Goal: Task Accomplishment & Management: Use online tool/utility

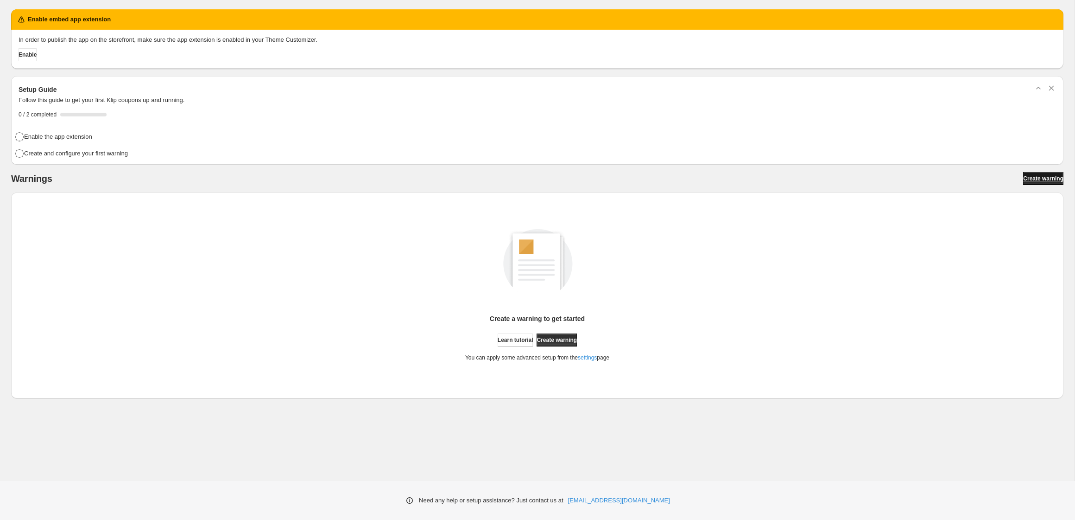
click at [1023, 179] on span "Create warning" at bounding box center [1043, 178] width 40 height 7
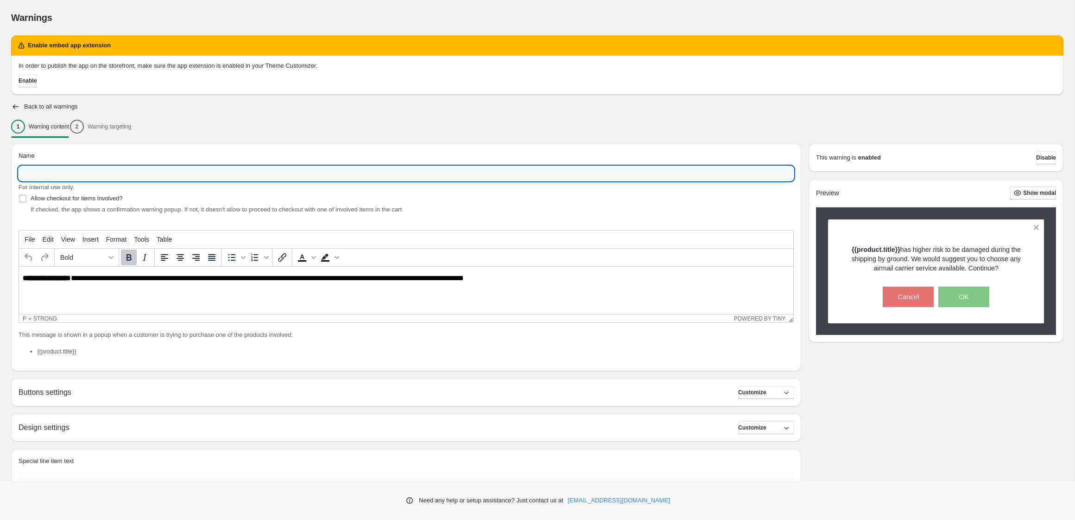
click at [60, 172] on input "Name" at bounding box center [406, 173] width 775 height 15
type input "*******"
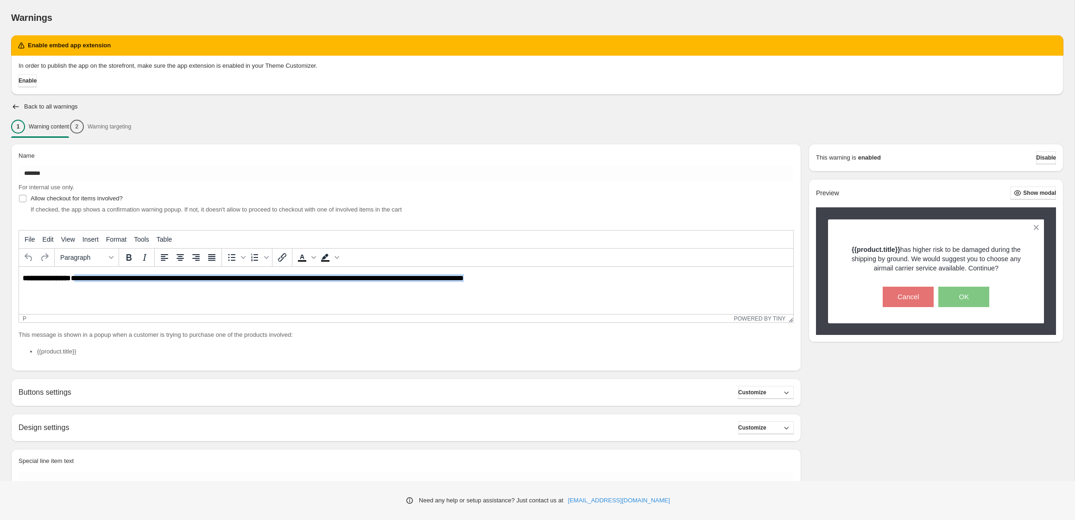
drag, startPoint x: 76, startPoint y: 279, endPoint x: 507, endPoint y: 277, distance: 431.0
click at [507, 277] on p "**********" at bounding box center [406, 278] width 767 height 9
paste body "Rich Text Area. Press ALT-0 for help."
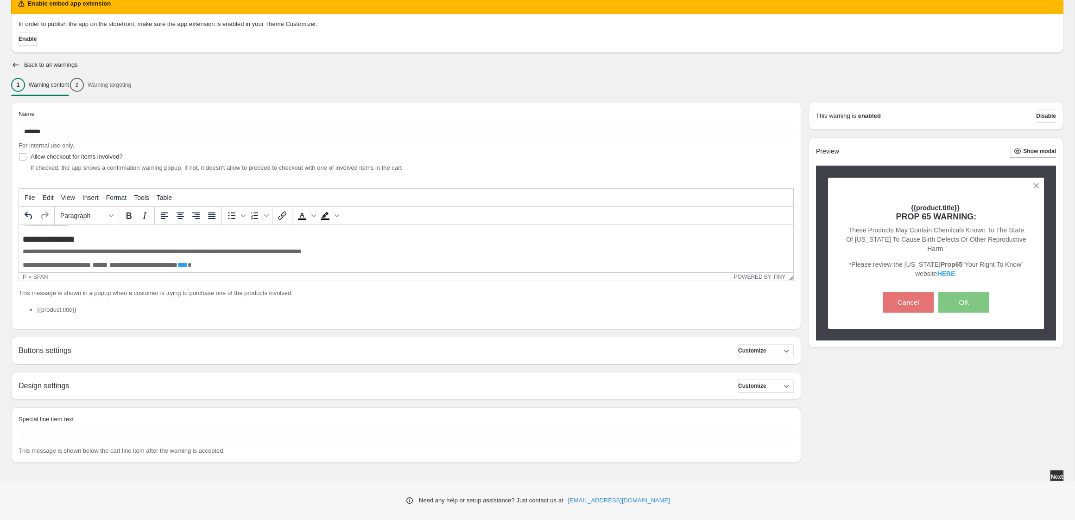
scroll to position [44, 0]
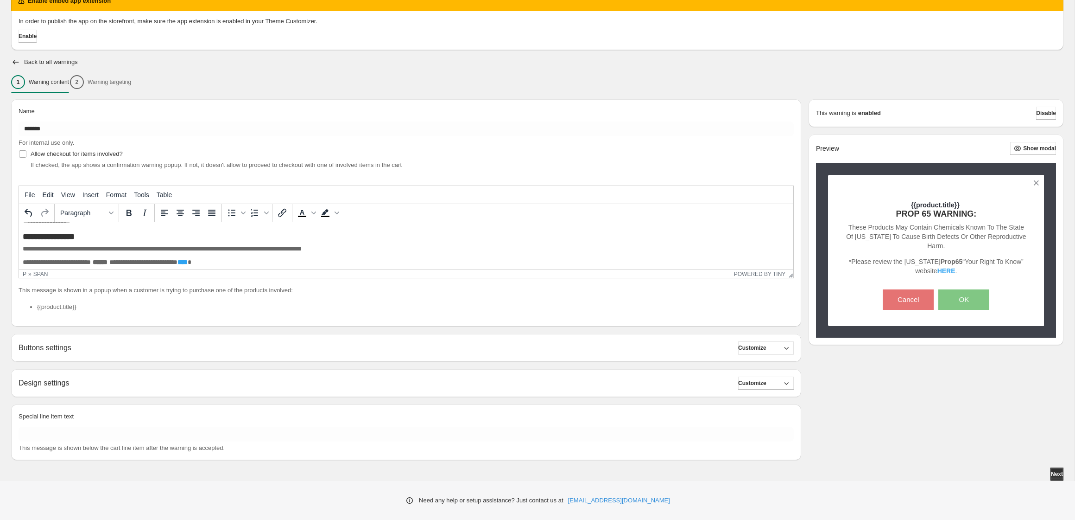
click at [188, 262] on b "****" at bounding box center [183, 262] width 10 height 6
click at [252, 270] on div "Link..." at bounding box center [254, 271] width 21 height 11
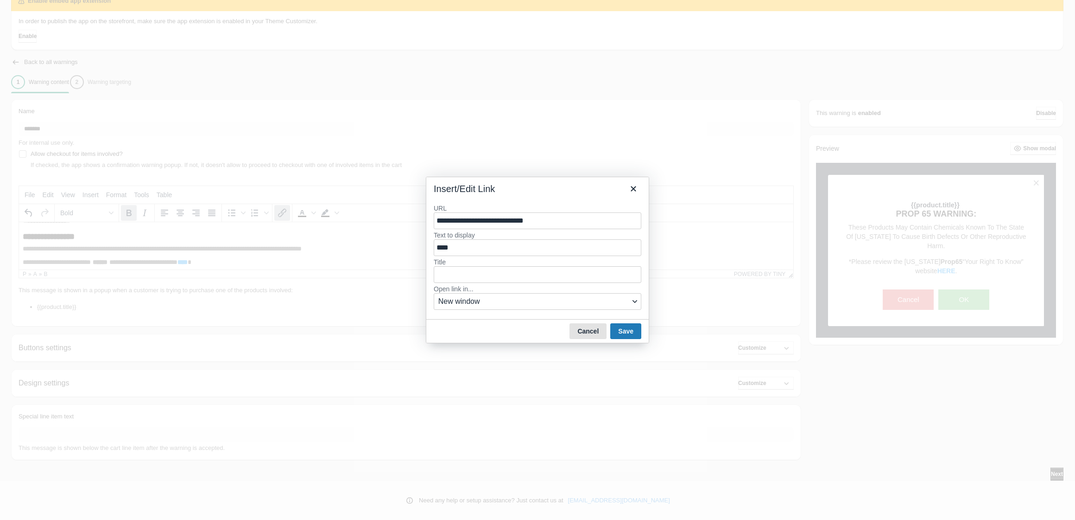
click at [585, 333] on button "Cancel" at bounding box center [588, 331] width 37 height 16
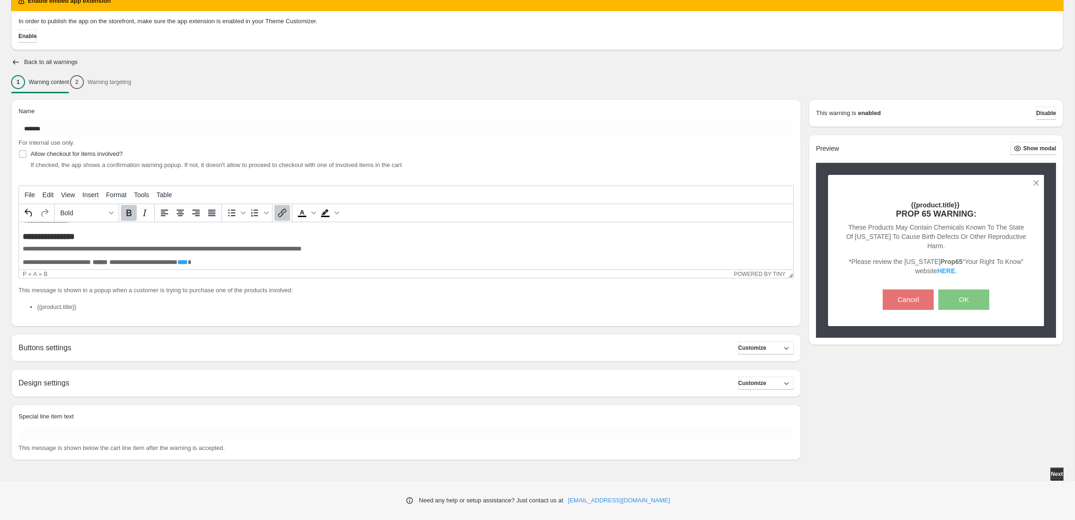
scroll to position [0, 0]
click at [57, 350] on h2 "Buttons settings" at bounding box center [45, 347] width 53 height 9
click at [762, 349] on span "Customize" at bounding box center [752, 347] width 28 height 7
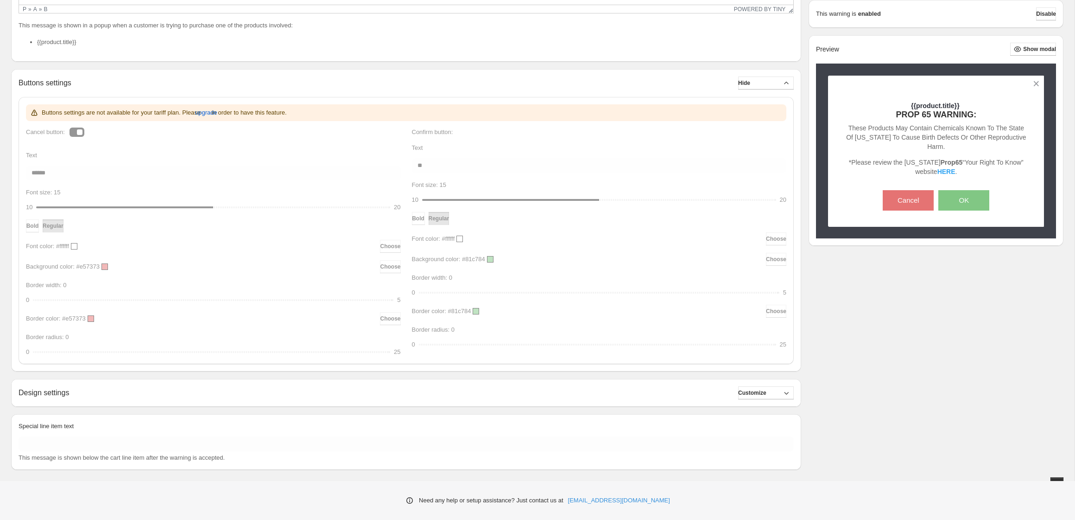
scroll to position [318, 0]
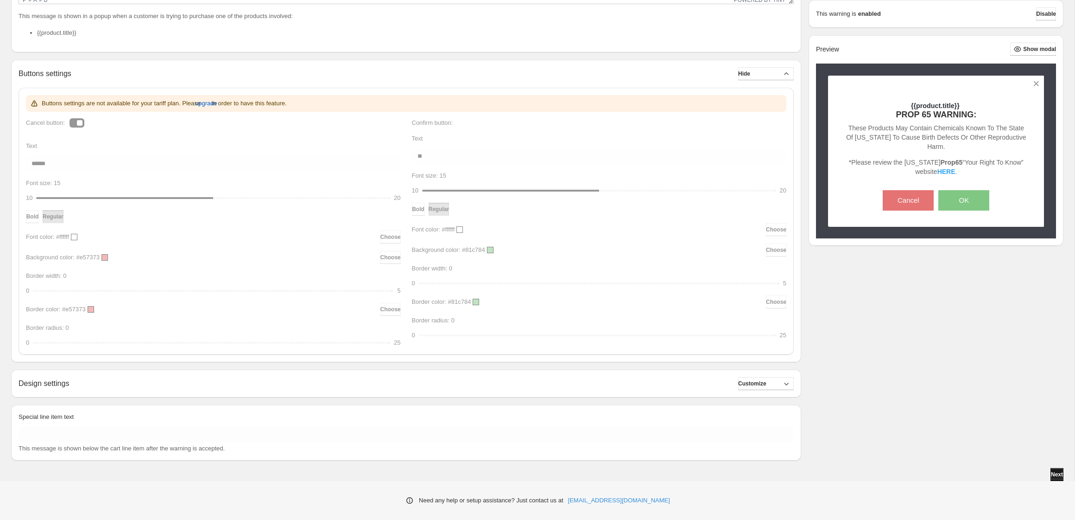
click at [1052, 475] on span "Next" at bounding box center [1057, 473] width 12 height 7
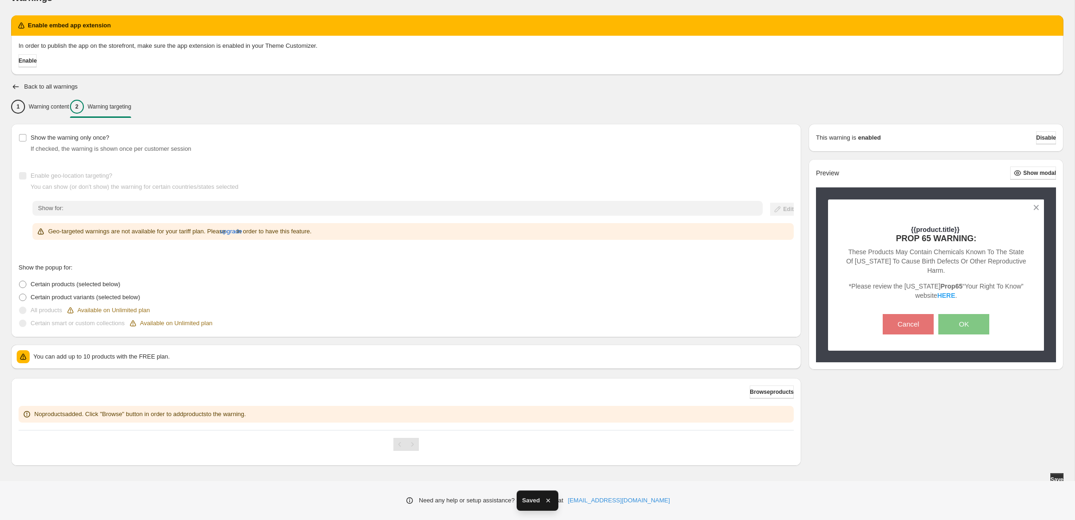
scroll to position [24, 0]
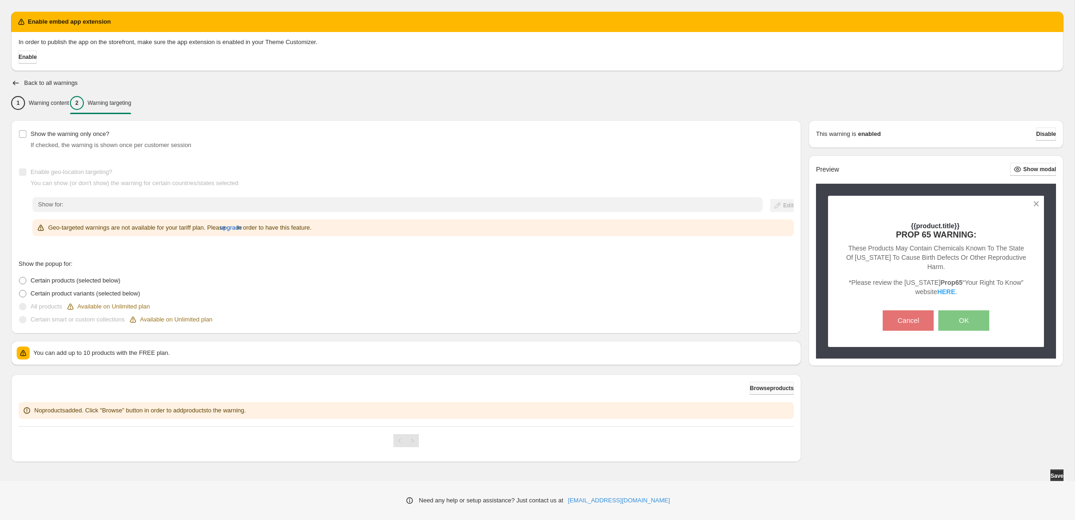
click at [750, 387] on span "Browse products" at bounding box center [772, 387] width 44 height 7
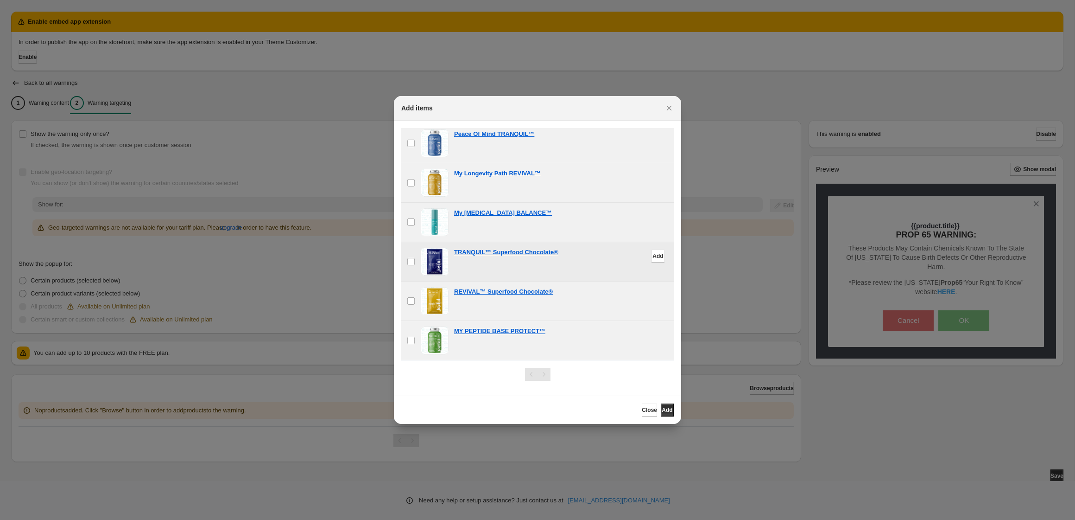
scroll to position [25, 0]
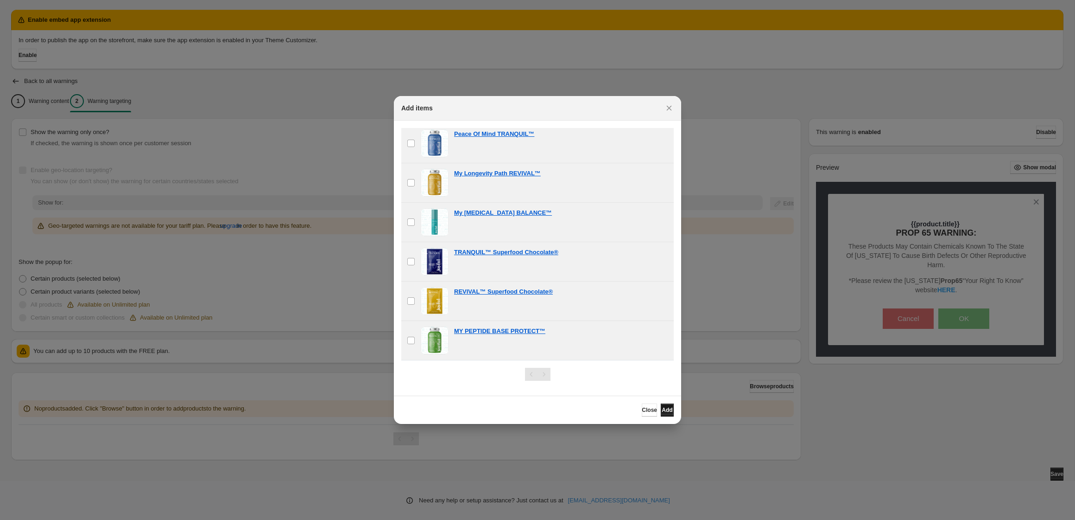
click at [666, 410] on span "Add" at bounding box center [667, 409] width 11 height 7
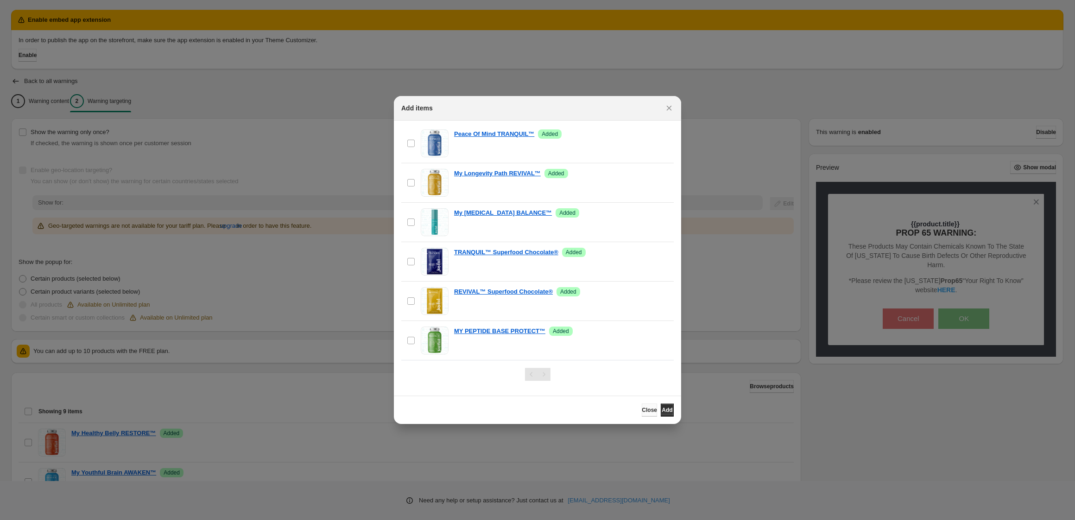
click at [642, 411] on span "Close" at bounding box center [649, 409] width 15 height 7
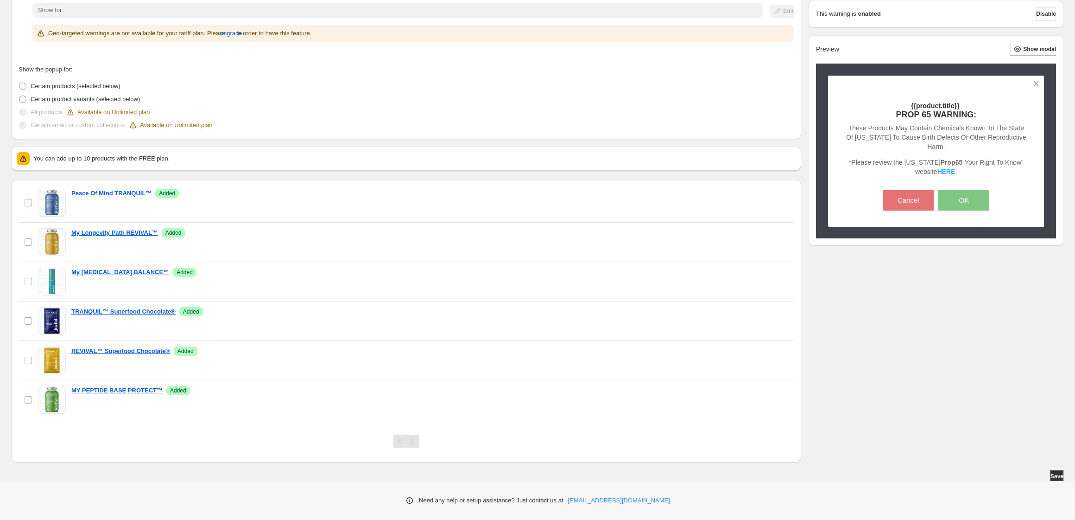
scroll to position [220, 0]
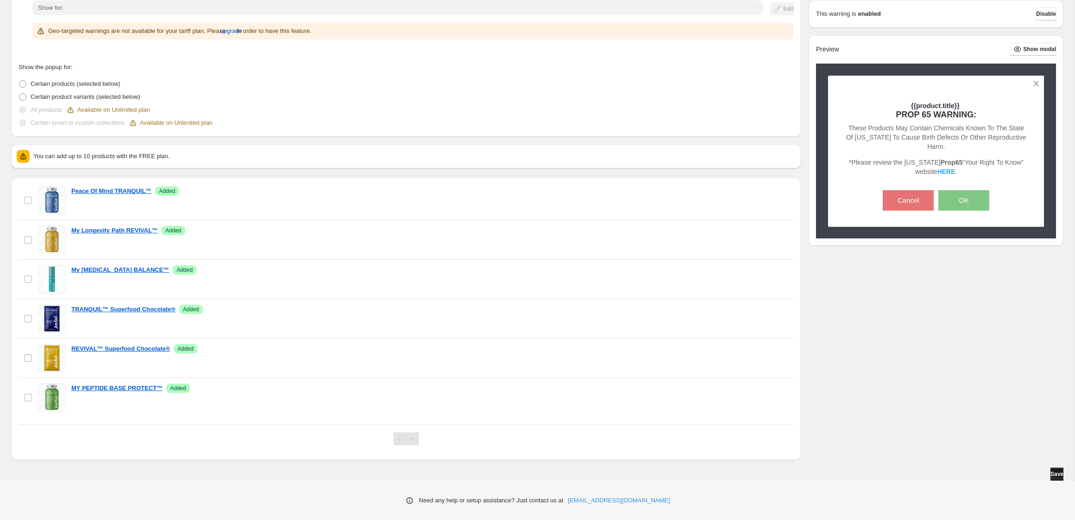
click at [1051, 473] on span "Save" at bounding box center [1057, 473] width 13 height 7
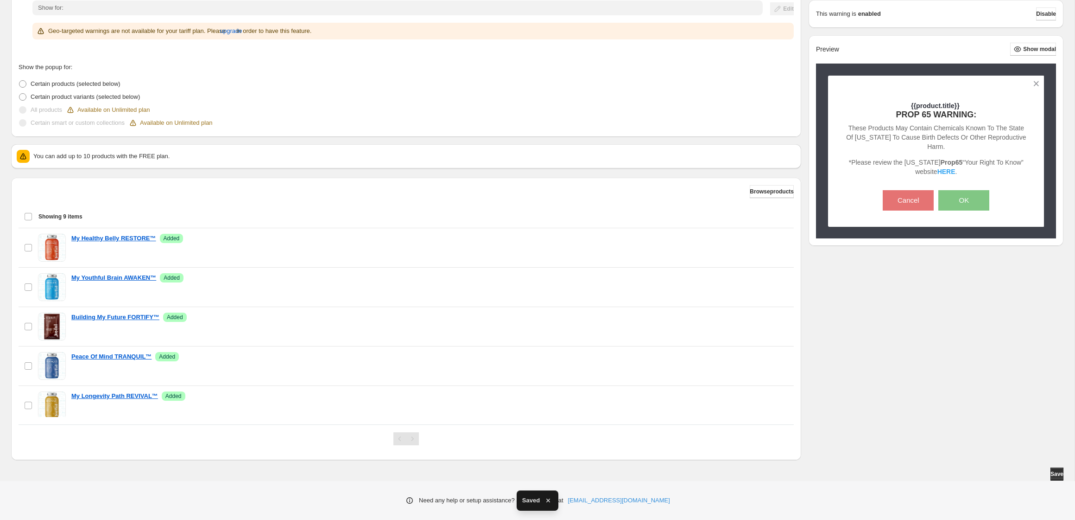
scroll to position [0, 0]
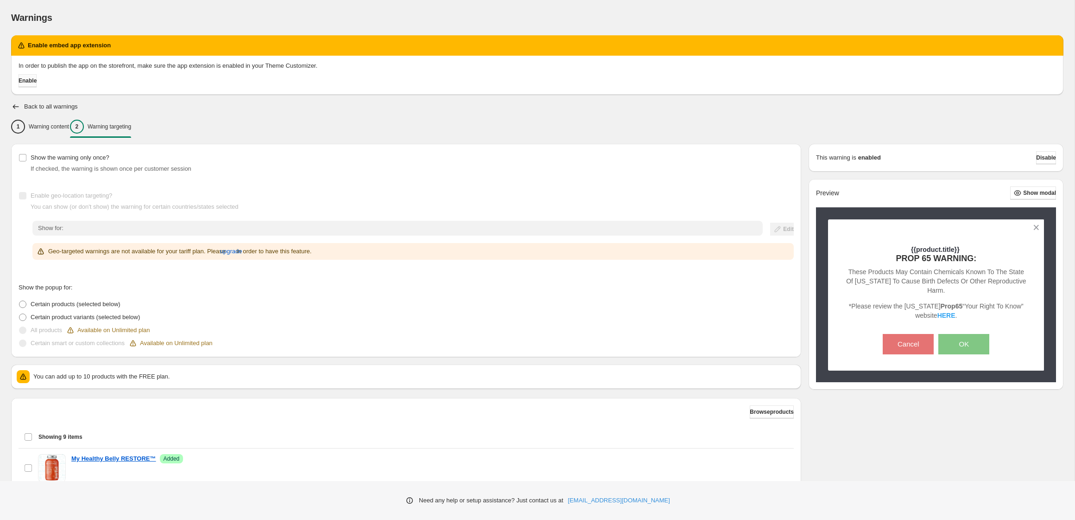
click at [36, 79] on span "Enable" at bounding box center [28, 80] width 18 height 7
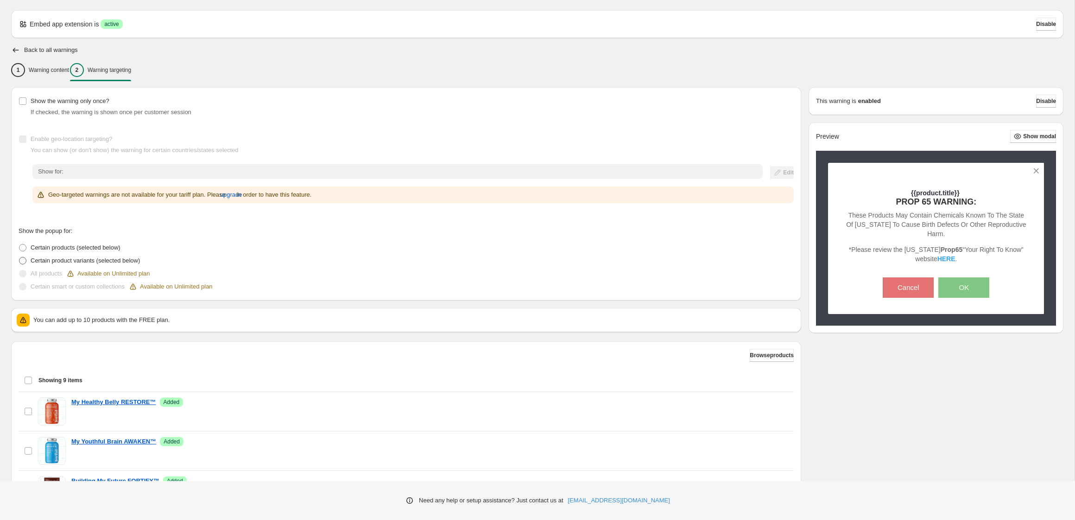
scroll to position [34, 0]
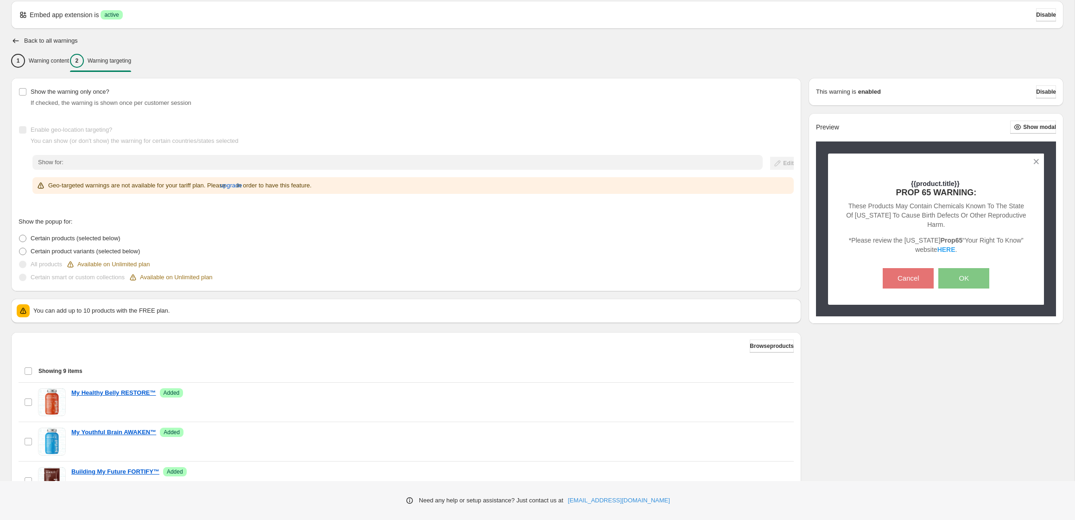
click at [28, 132] on label "Enable geo-location targeting?" at bounding box center [66, 129] width 94 height 13
click at [242, 186] on span "upgrade" at bounding box center [231, 185] width 22 height 9
click at [242, 187] on span "upgrade" at bounding box center [231, 185] width 22 height 9
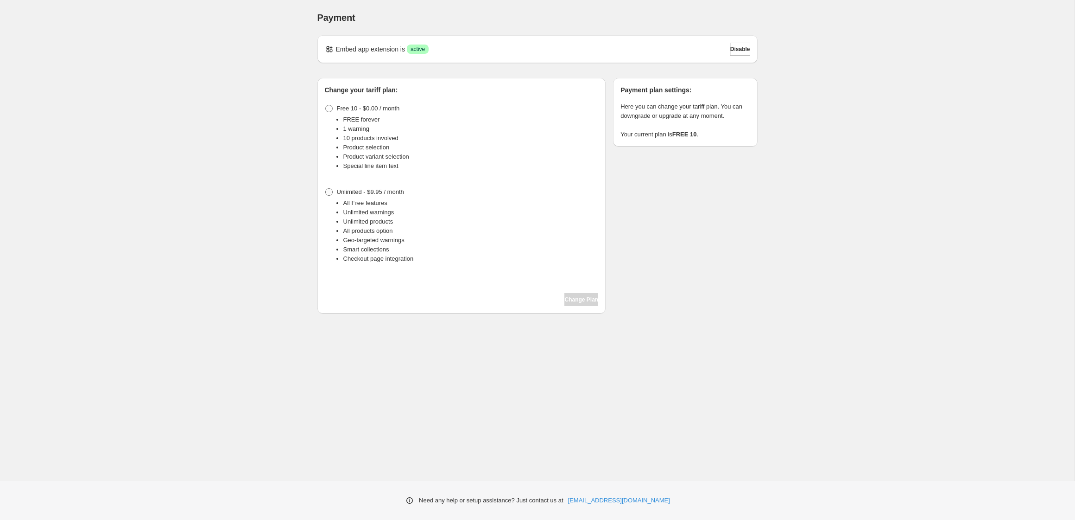
click at [342, 195] on span "Unlimited - $9.95 / month" at bounding box center [370, 191] width 67 height 7
click at [576, 299] on span "Change Plan" at bounding box center [582, 299] width 34 height 7
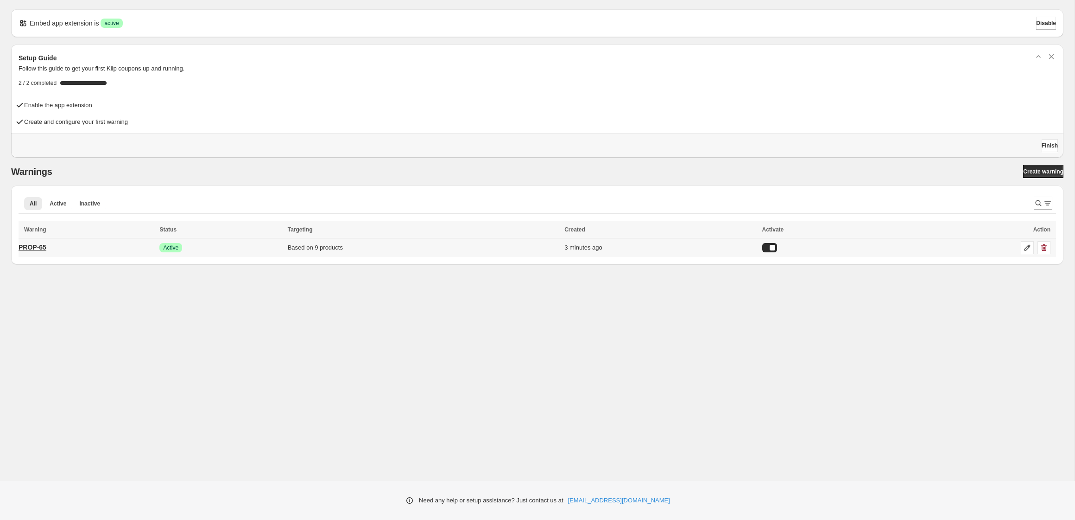
click at [32, 247] on p "PROP-65" at bounding box center [33, 246] width 28 height 9
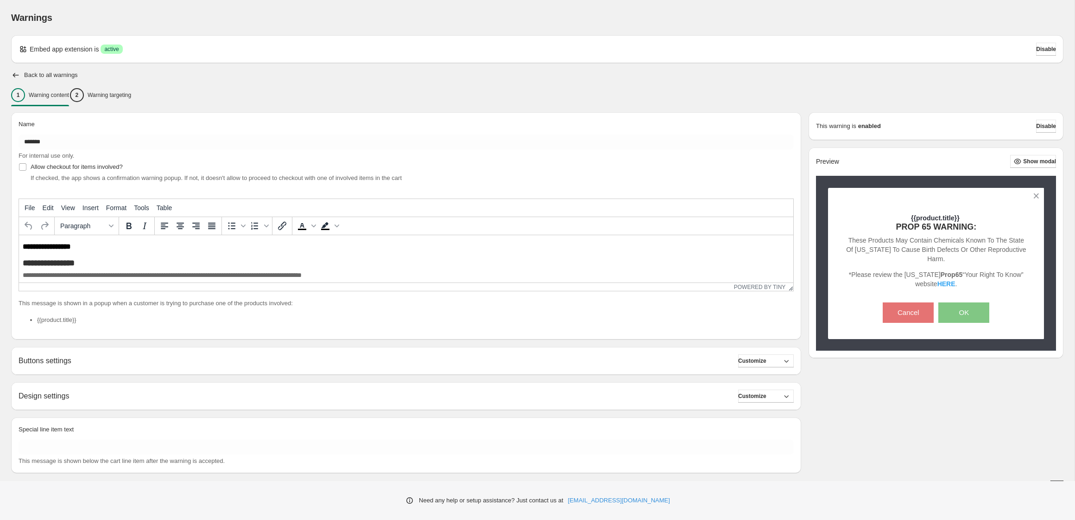
click at [71, 362] on h2 "Buttons settings" at bounding box center [45, 360] width 53 height 9
click at [758, 359] on span "Customize" at bounding box center [752, 360] width 28 height 7
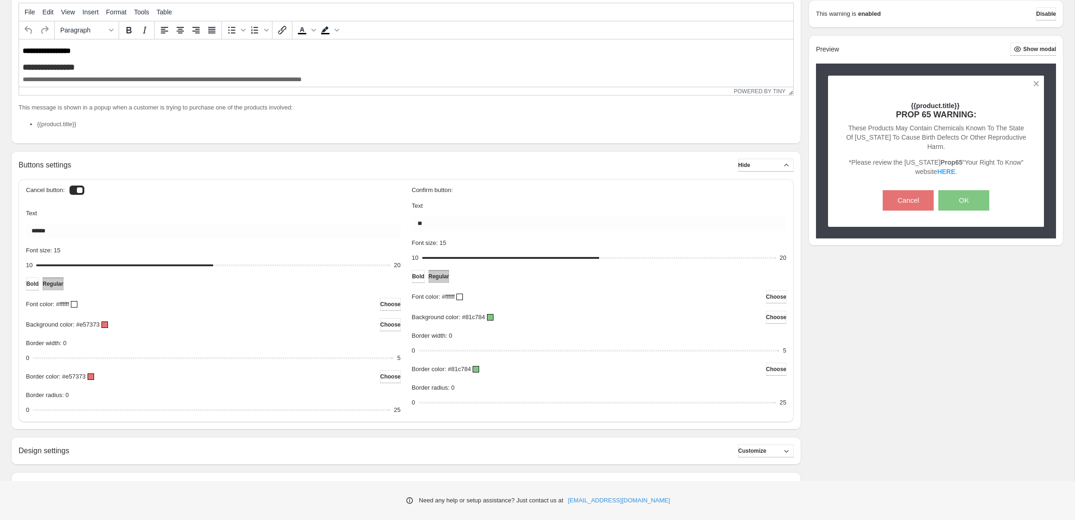
scroll to position [202, 0]
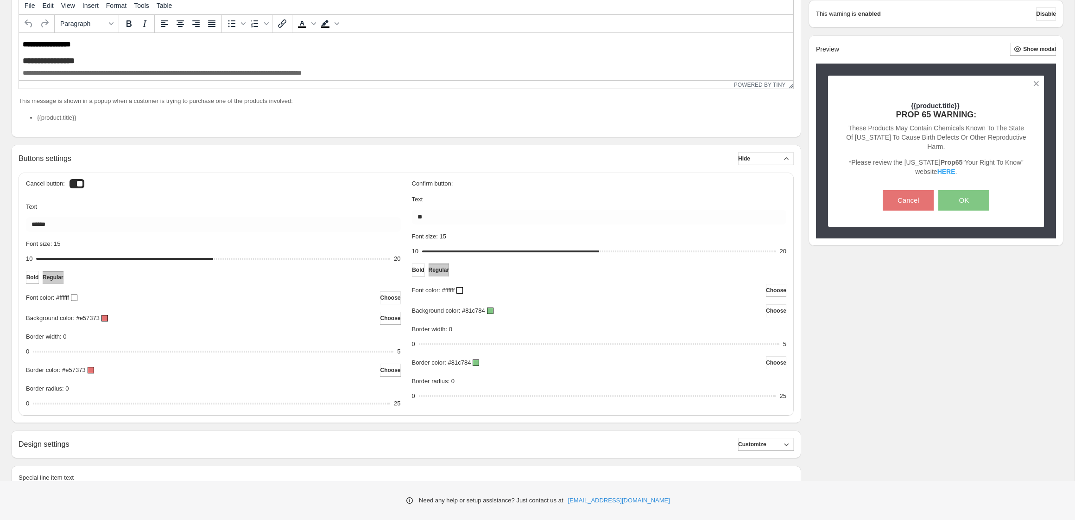
click at [494, 310] on div at bounding box center [490, 310] width 6 height 6
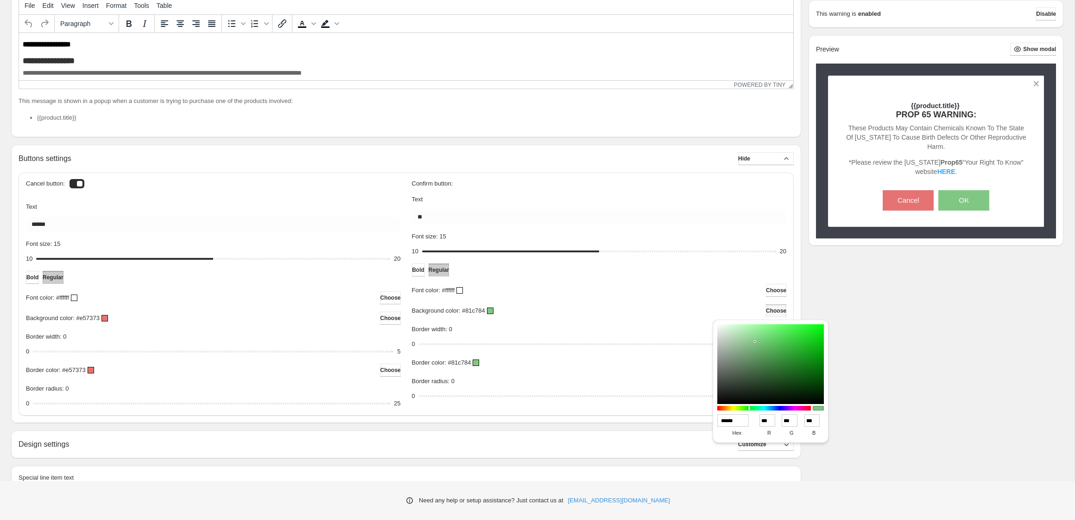
drag, startPoint x: 744, startPoint y: 422, endPoint x: 700, endPoint y: 420, distance: 44.1
click at [700, 420] on div "Warnings Settings Payment Help Skip to content Warnings. This page is ready War…" at bounding box center [537, 189] width 1075 height 783
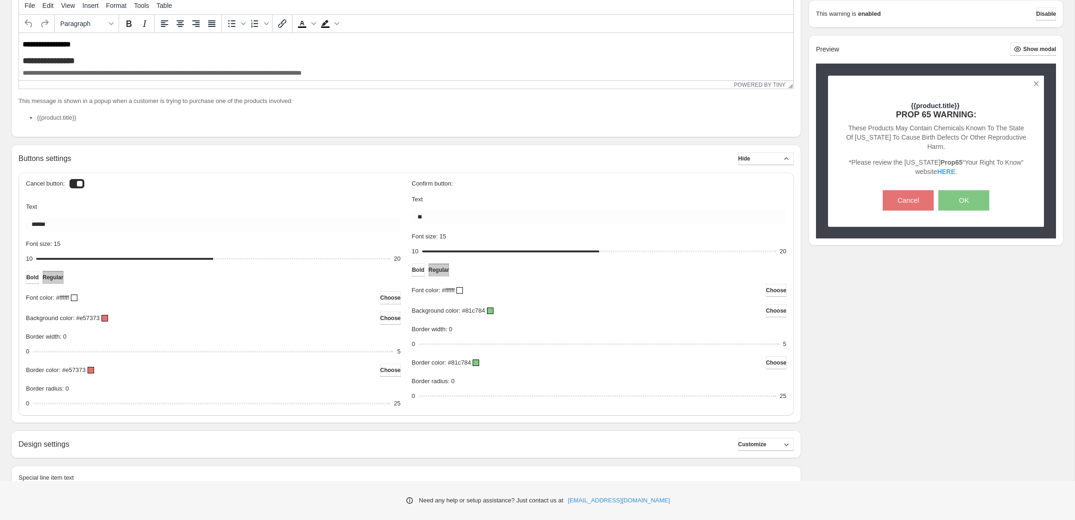
click at [494, 309] on div at bounding box center [490, 310] width 6 height 6
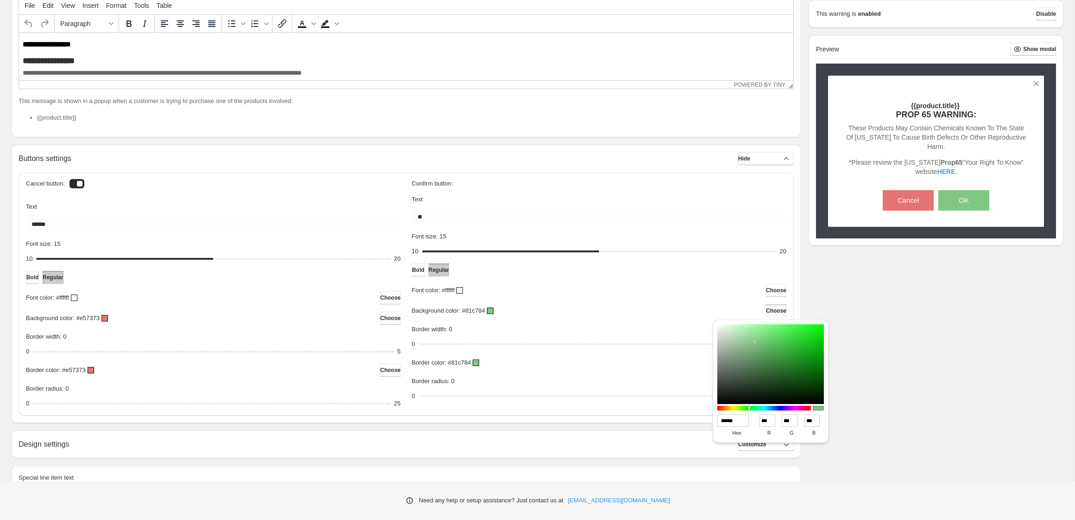
drag, startPoint x: 741, startPoint y: 420, endPoint x: 715, endPoint y: 419, distance: 25.5
click at [715, 419] on div "****** hex *** r *** g *** b *** a" at bounding box center [771, 381] width 116 height 124
paste input "*"
type input "*******"
type input "*"
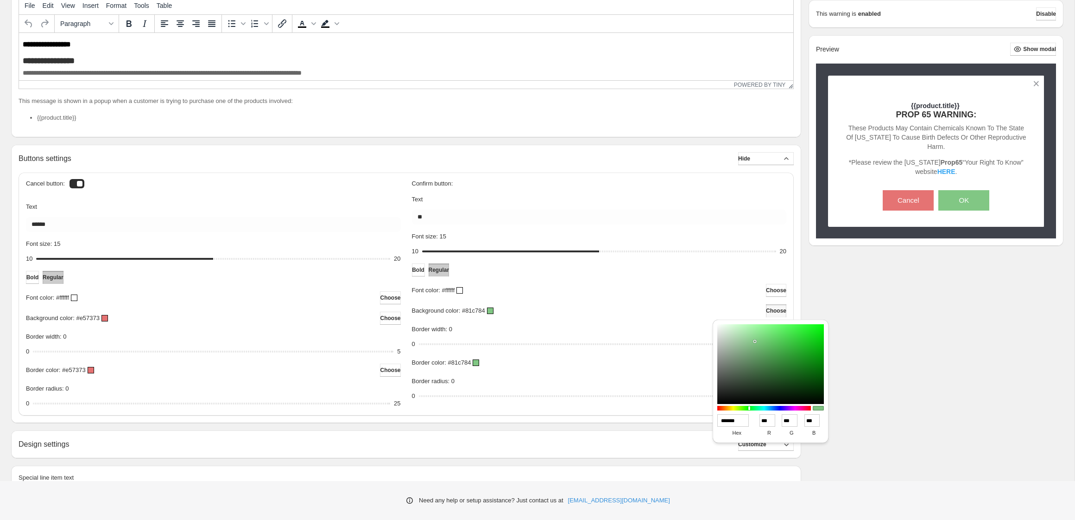
type input "***"
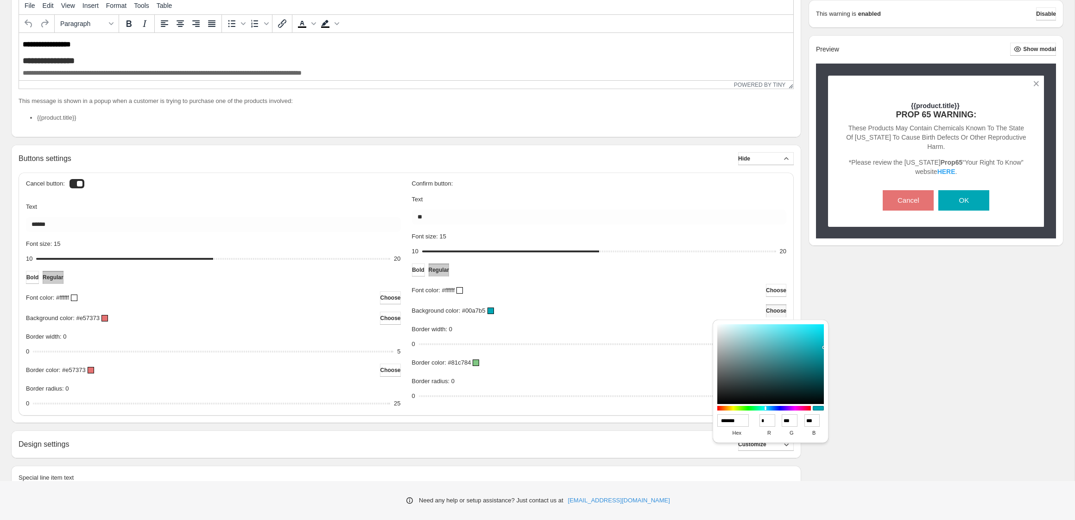
click at [724, 420] on input "*******" at bounding box center [733, 420] width 32 height 13
type input "******"
click at [624, 311] on div "Background color: #00a7b5 Choose" at bounding box center [599, 310] width 375 height 13
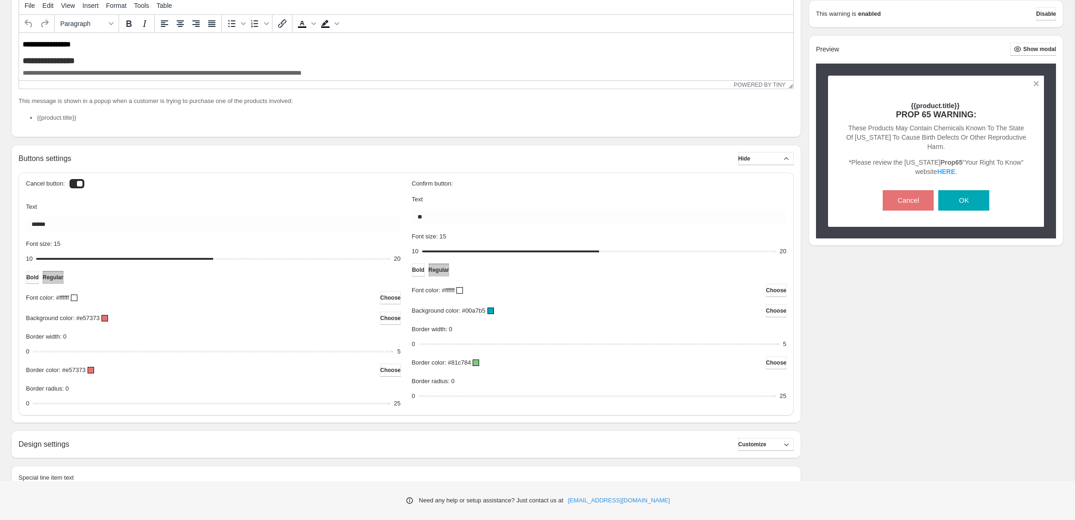
click at [39, 276] on span "Bold" at bounding box center [32, 276] width 13 height 7
click at [425, 270] on span "Bold" at bounding box center [418, 269] width 13 height 7
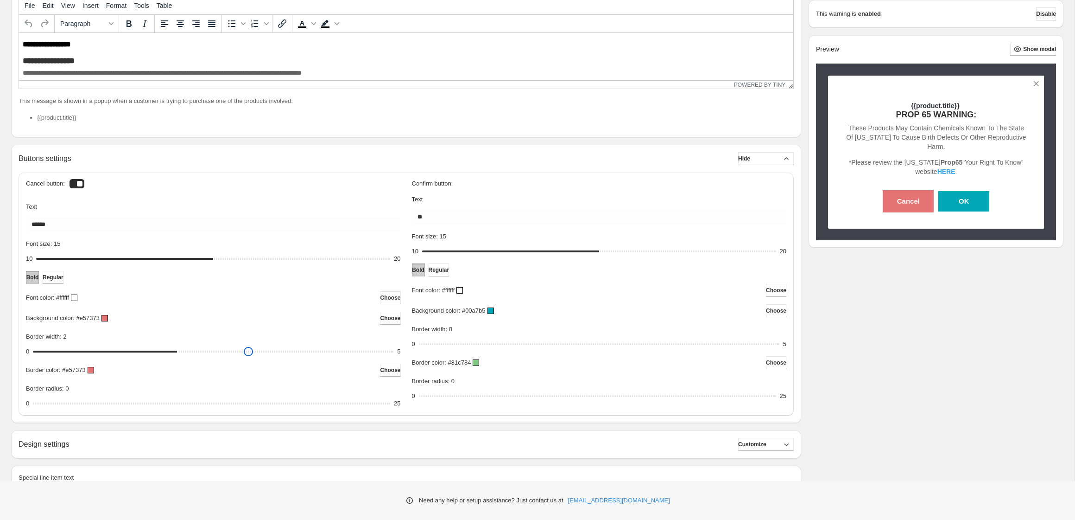
type input "*"
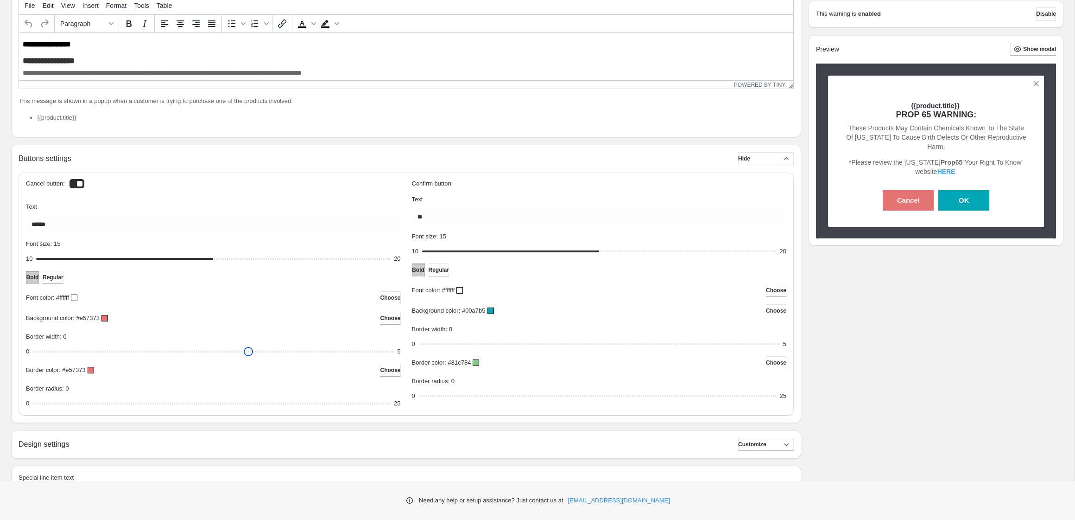
drag, startPoint x: 37, startPoint y: 349, endPoint x: -53, endPoint y: 342, distance: 90.2
click at [33, 345] on input "Border width: 0" at bounding box center [213, 351] width 361 height 13
drag, startPoint x: 37, startPoint y: 404, endPoint x: 171, endPoint y: 411, distance: 134.1
click at [171, 410] on input "Border radius: 10" at bounding box center [211, 403] width 357 height 13
drag, startPoint x: 171, startPoint y: 411, endPoint x: 108, endPoint y: 403, distance: 63.0
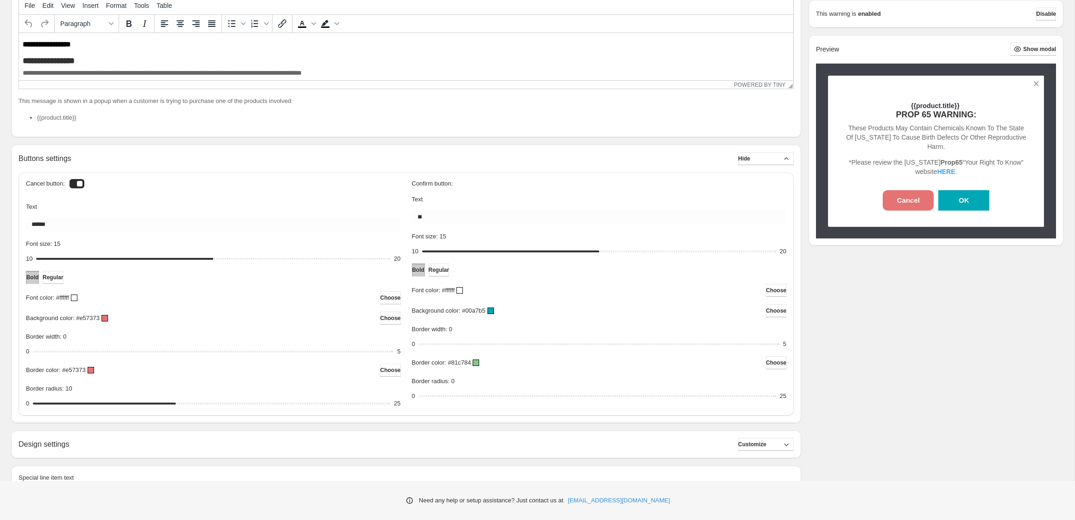
click at [108, 403] on div "Cancel button: Text ****** Font size: 15 10 15 20 Bold Regular Font color: #fff…" at bounding box center [406, 293] width 775 height 243
click at [123, 403] on input "Border radius: 10" at bounding box center [211, 403] width 357 height 13
drag, startPoint x: 121, startPoint y: 404, endPoint x: 114, endPoint y: 404, distance: 7.0
click at [114, 404] on input "Border radius: 6" at bounding box center [211, 403] width 357 height 13
drag, startPoint x: 127, startPoint y: 404, endPoint x: 180, endPoint y: 403, distance: 52.8
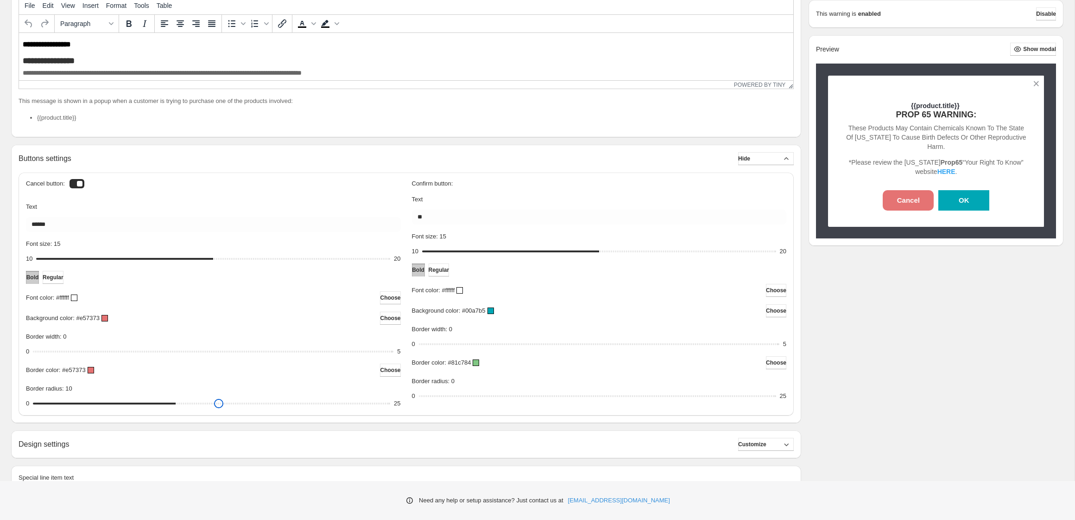
type input "**"
click at [181, 403] on input "Border radius: 10" at bounding box center [211, 403] width 357 height 13
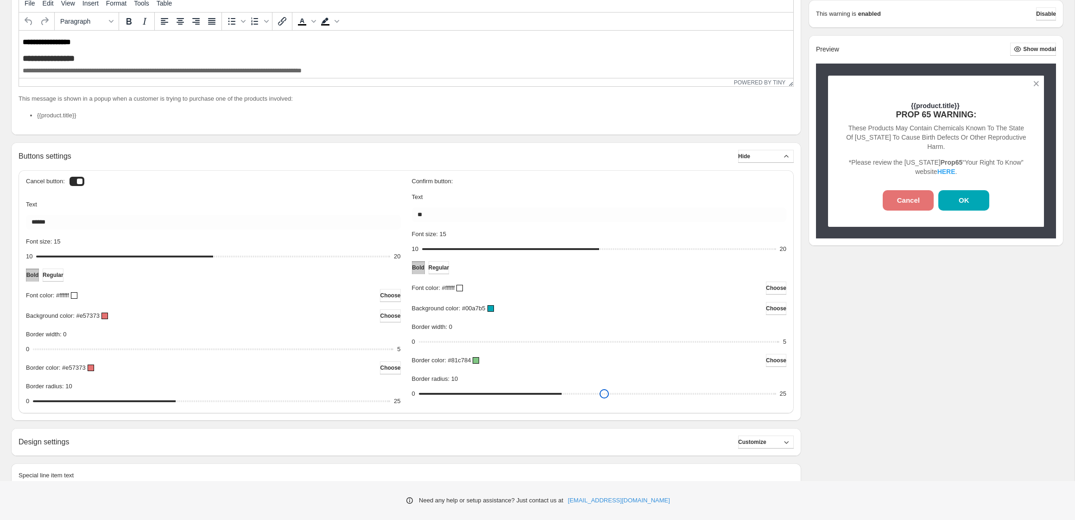
drag, startPoint x: 425, startPoint y: 394, endPoint x: 558, endPoint y: 394, distance: 132.6
type input "**"
click at [558, 394] on input "Border radius: 10" at bounding box center [597, 393] width 357 height 13
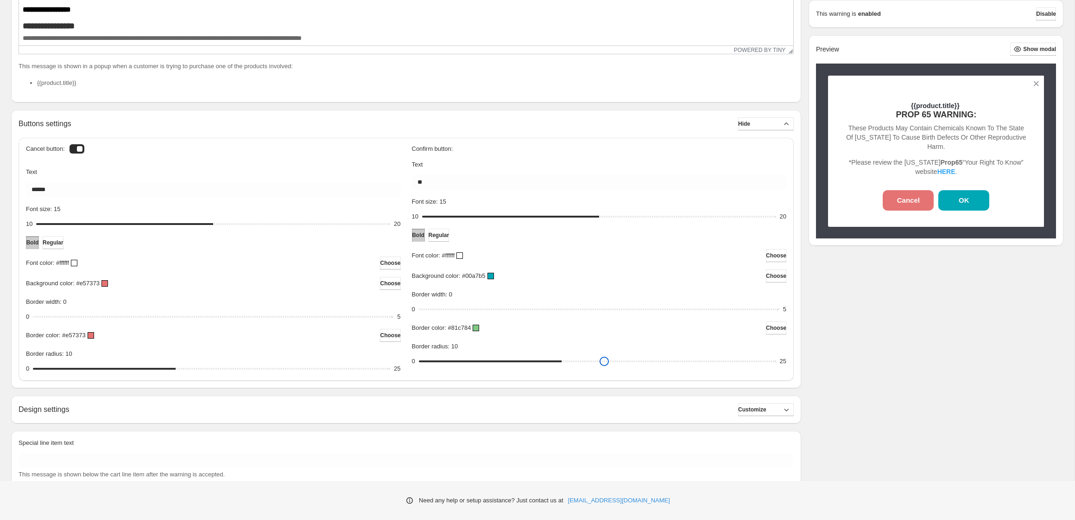
scroll to position [263, 0]
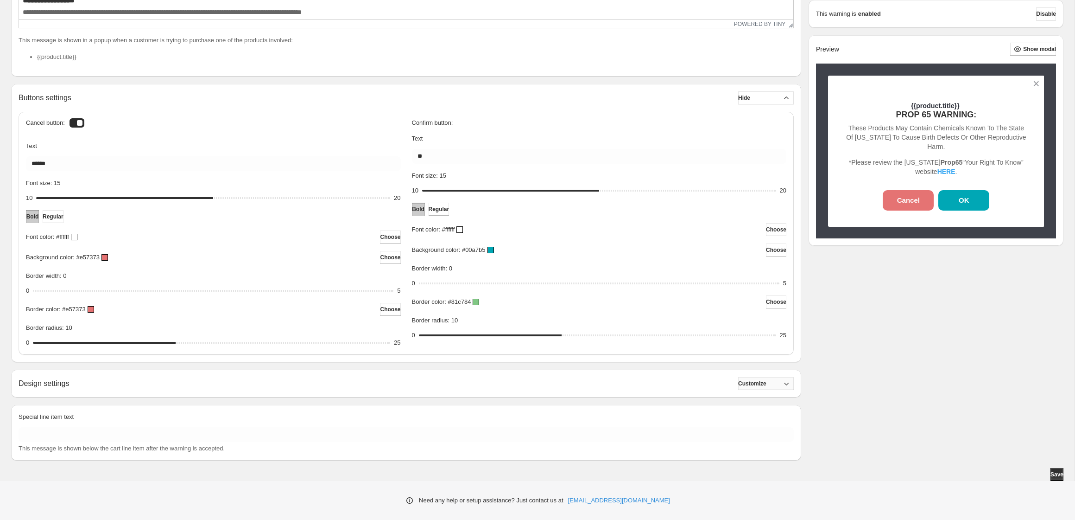
click at [759, 382] on span "Customize" at bounding box center [752, 383] width 28 height 7
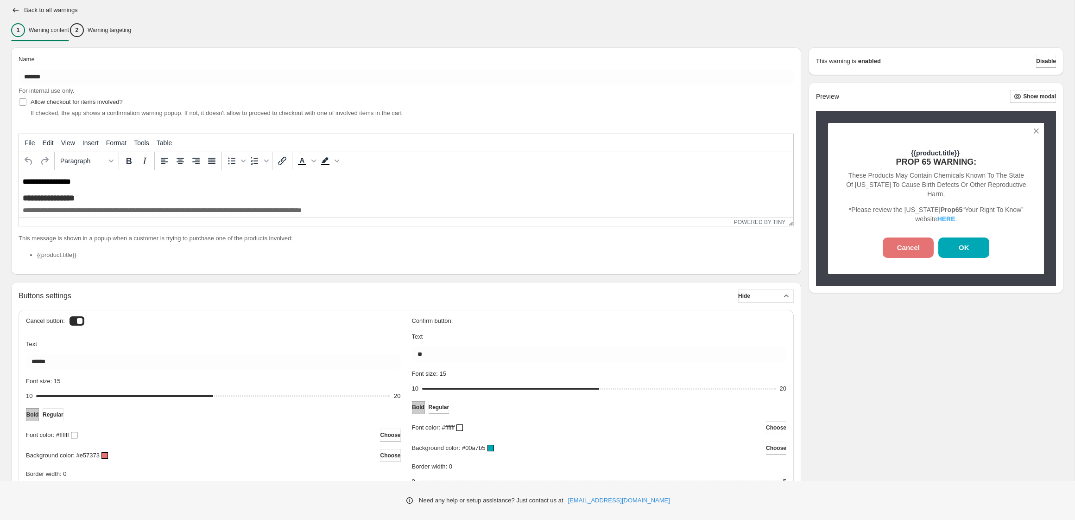
scroll to position [64, 0]
click at [23, 211] on span "**********" at bounding box center [162, 210] width 279 height 6
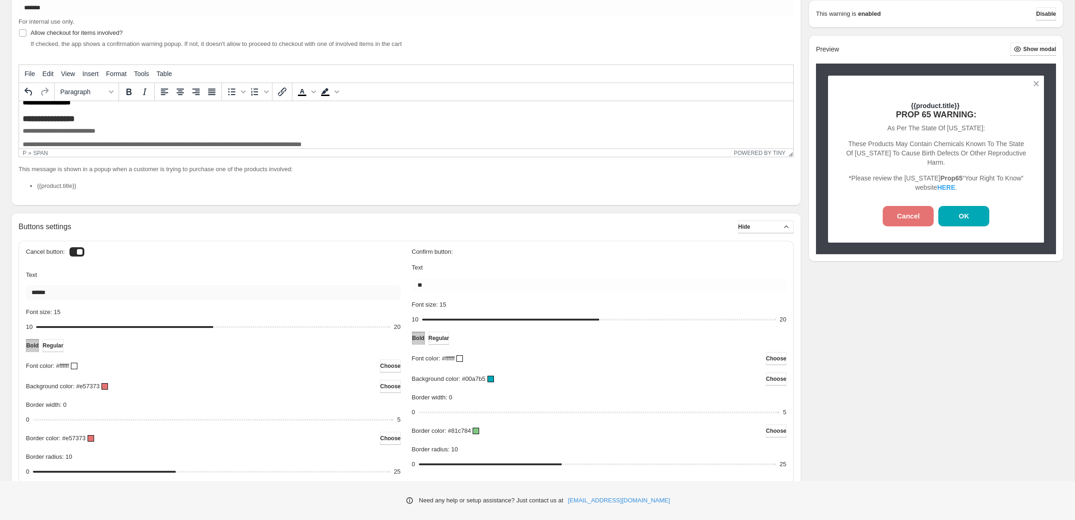
scroll to position [163, 0]
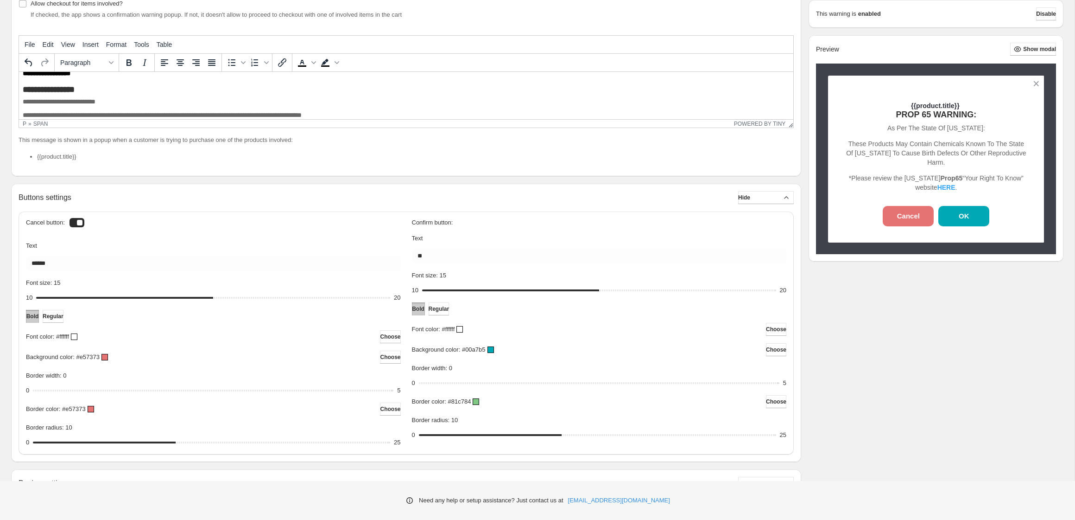
click at [108, 355] on div at bounding box center [105, 357] width 6 height 6
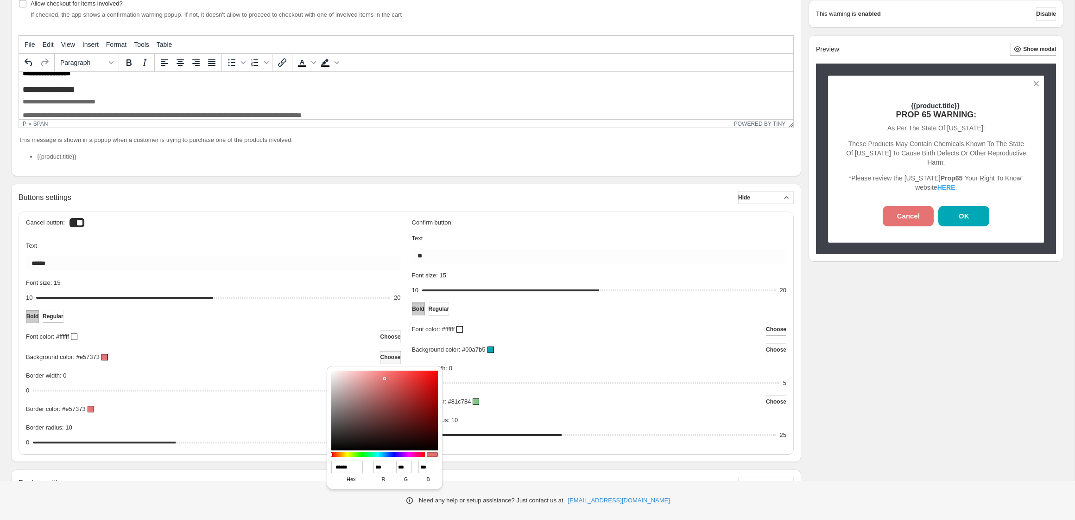
type input "******"
type input "***"
type input "**"
click at [422, 374] on div at bounding box center [384, 410] width 107 height 80
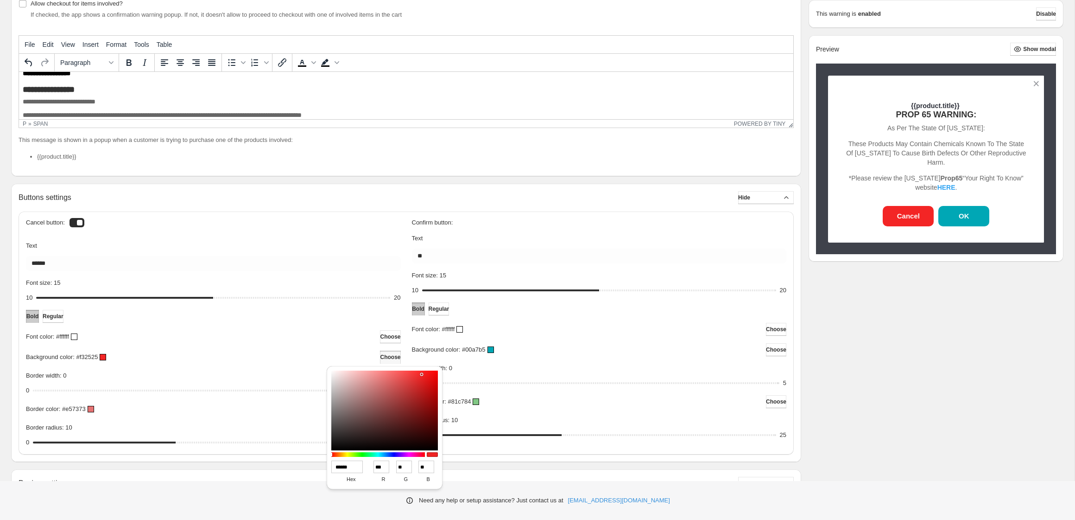
type input "******"
type input "***"
type input "*"
type input "******"
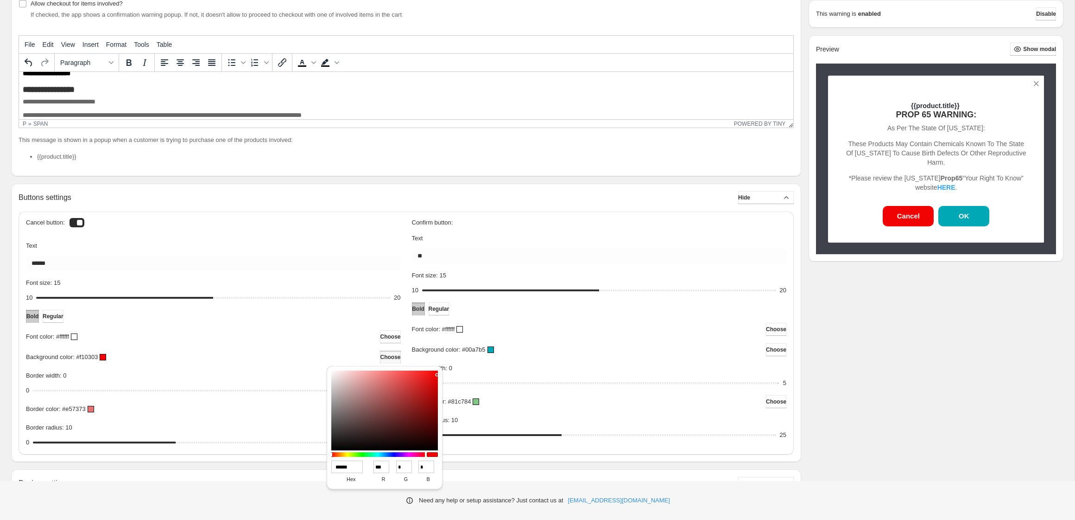
type input "***"
type input "*"
drag, startPoint x: 431, startPoint y: 375, endPoint x: 435, endPoint y: 378, distance: 5.7
click at [435, 378] on div at bounding box center [384, 410] width 107 height 80
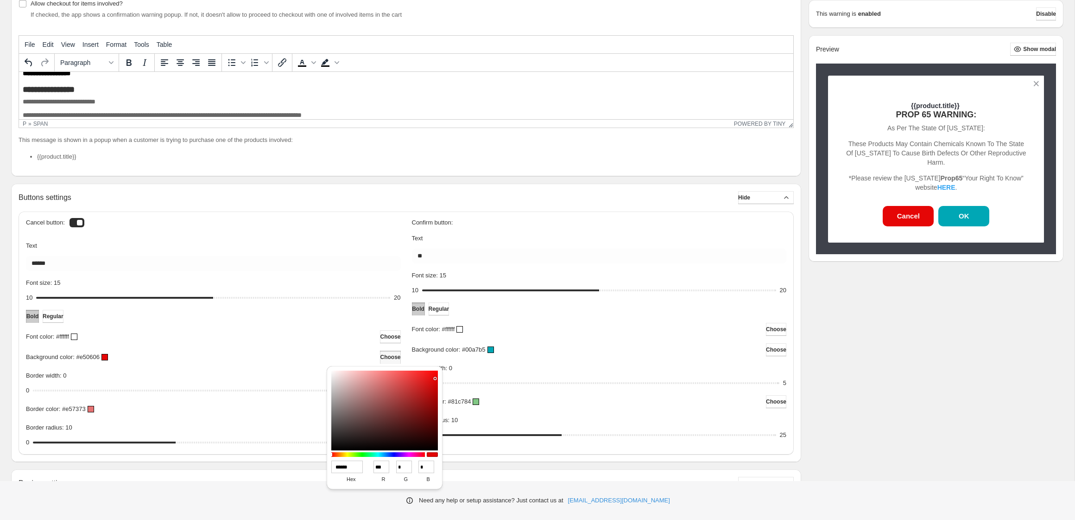
scroll to position [164, 0]
click at [665, 419] on div "Border radius: 10" at bounding box center [599, 420] width 375 height 13
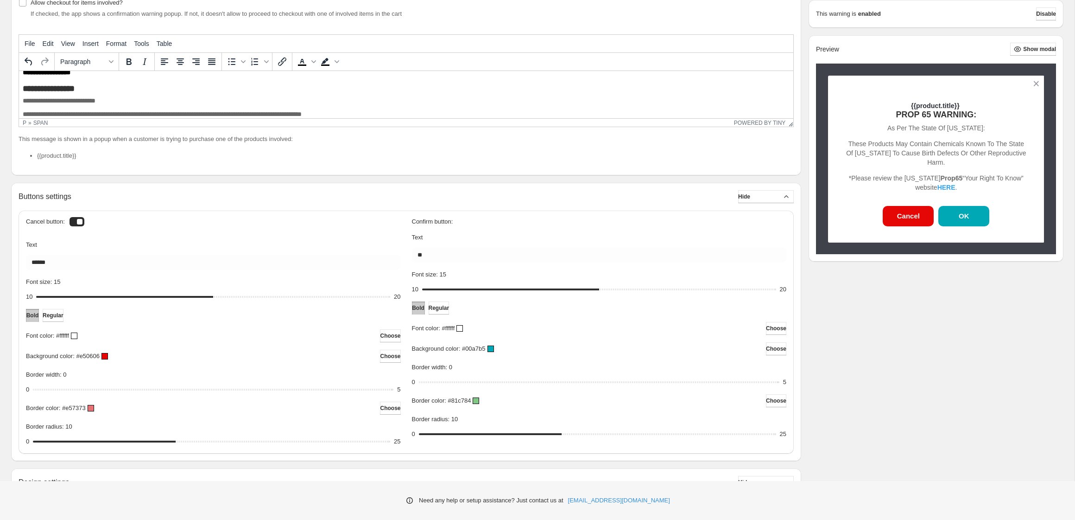
click at [23, 101] on span "**********" at bounding box center [59, 100] width 73 height 6
drag, startPoint x: 100, startPoint y: 102, endPoint x: 21, endPoint y: 102, distance: 79.3
click at [20, 102] on html "**********" at bounding box center [406, 98] width 774 height 74
click at [146, 61] on icon "Italic" at bounding box center [144, 61] width 11 height 11
click at [129, 62] on icon "Bold" at bounding box center [129, 61] width 5 height 6
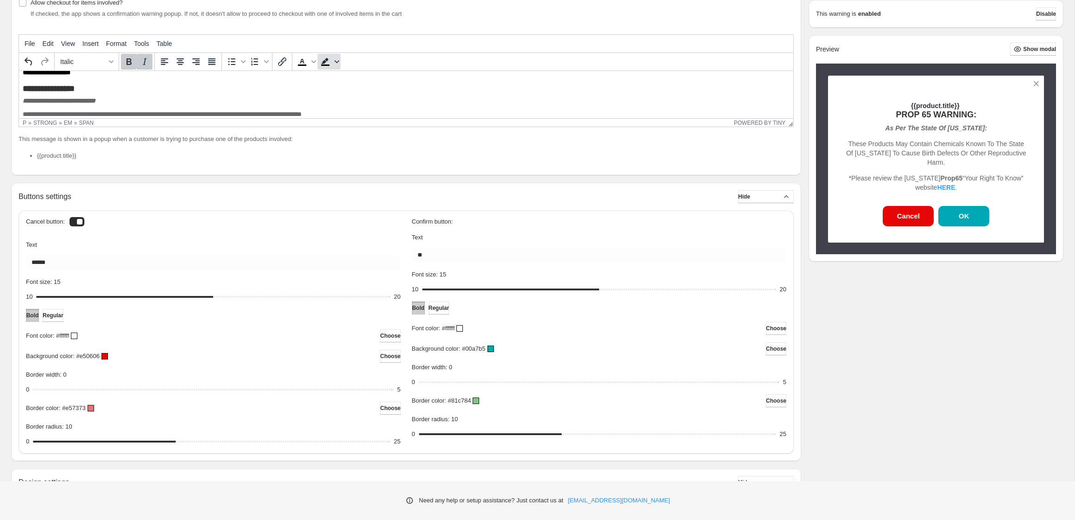
click at [336, 62] on icon "Background color" at bounding box center [337, 61] width 5 height 5
click at [311, 61] on icon "Text color" at bounding box center [313, 61] width 5 height 5
click at [330, 106] on div at bounding box center [329, 104] width 11 height 11
click at [215, 91] on h4 "**********" at bounding box center [406, 90] width 767 height 13
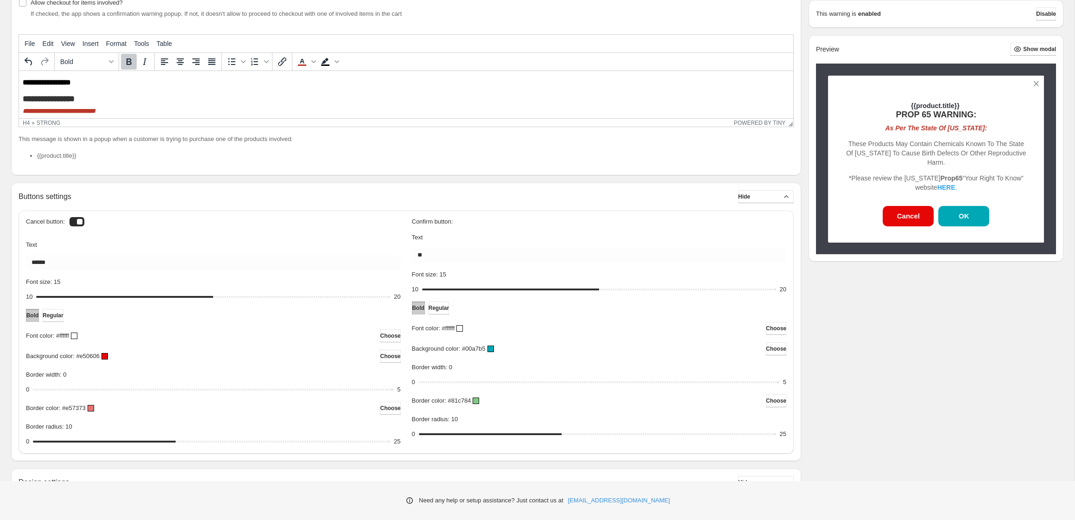
click at [106, 86] on p "**********" at bounding box center [406, 82] width 767 height 9
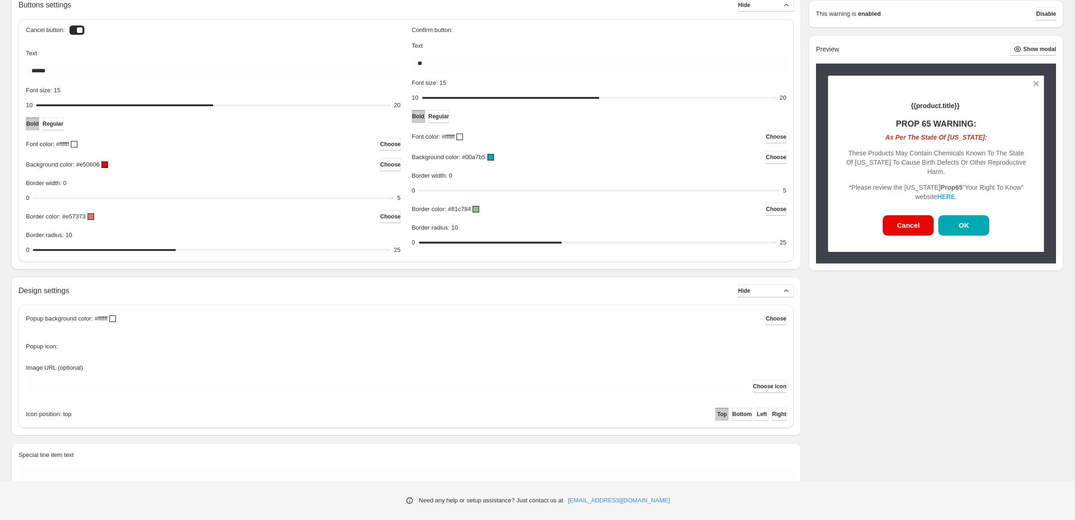
scroll to position [393, 0]
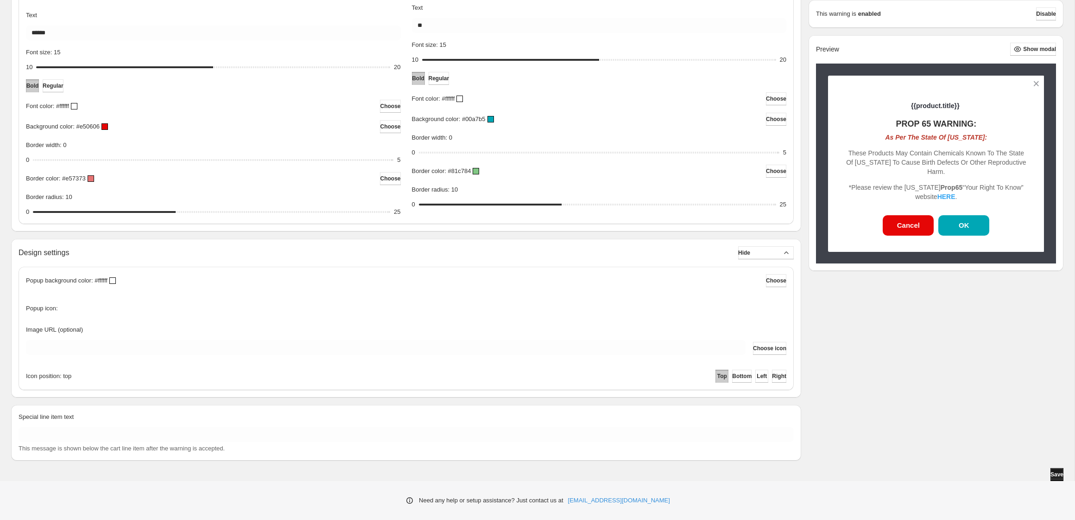
click at [1051, 471] on span "Save" at bounding box center [1057, 473] width 13 height 7
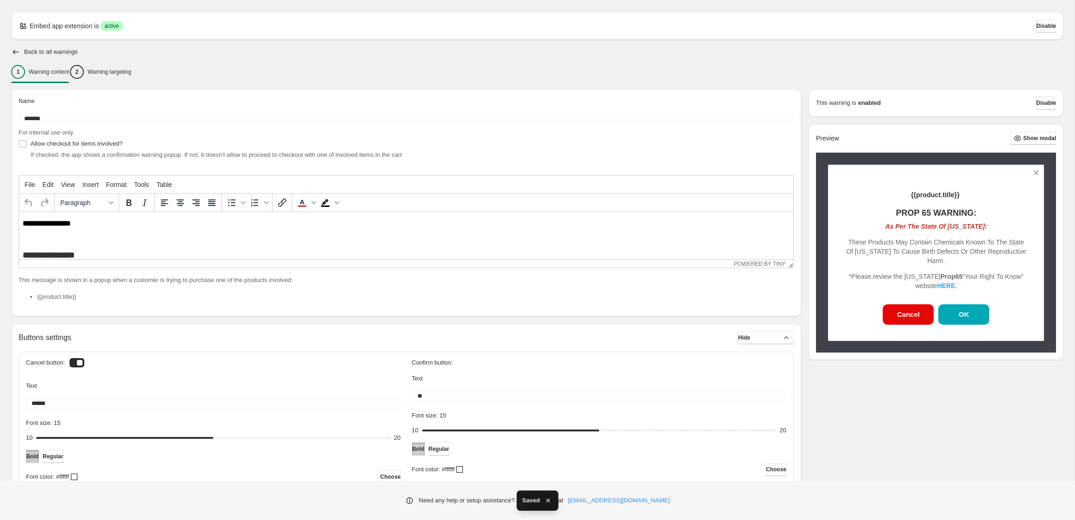
scroll to position [0, 0]
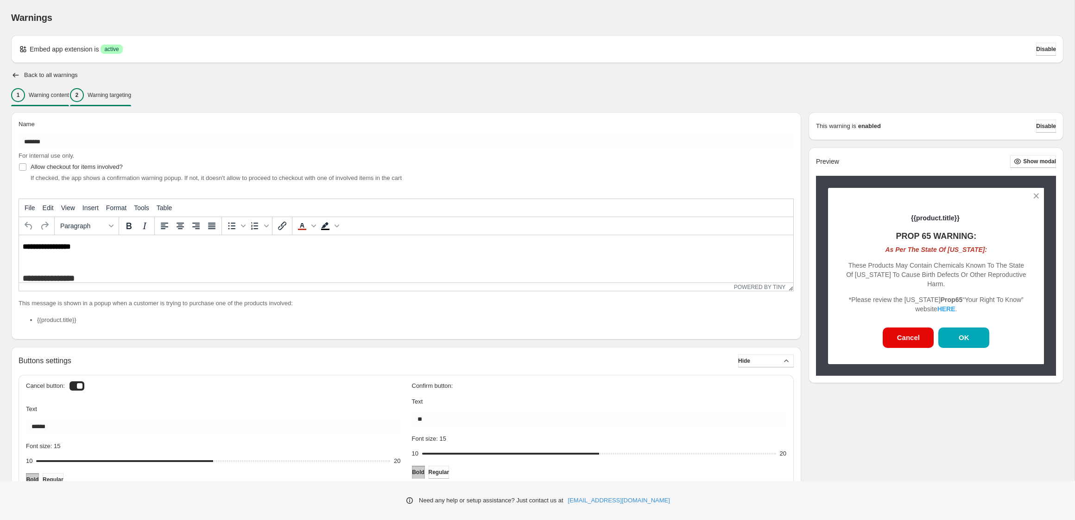
click at [131, 95] on p "Warning targeting" at bounding box center [110, 94] width 44 height 7
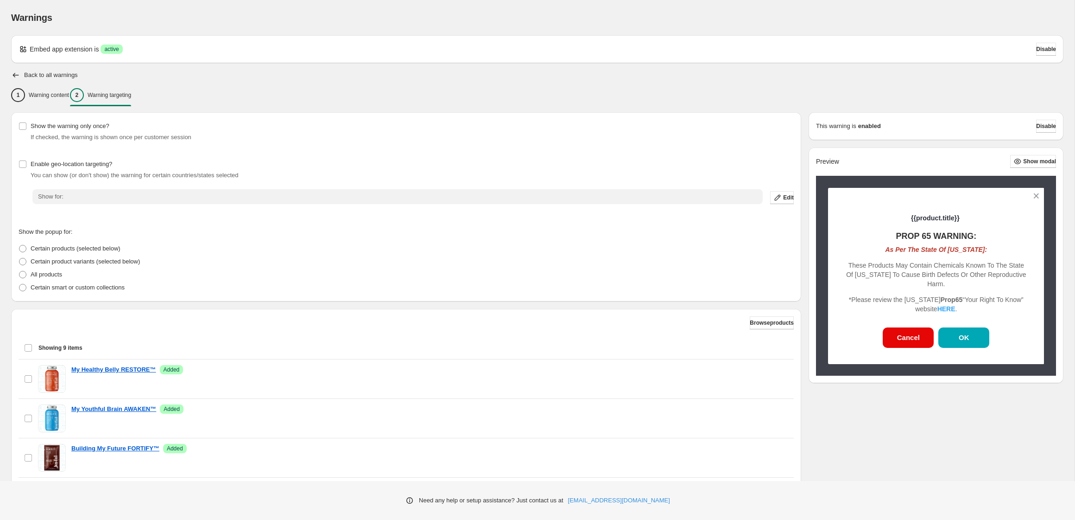
click at [120, 198] on div "Warnings Settings Payment Help Skip to content Warnings. This page is ready War…" at bounding box center [537, 325] width 1075 height 651
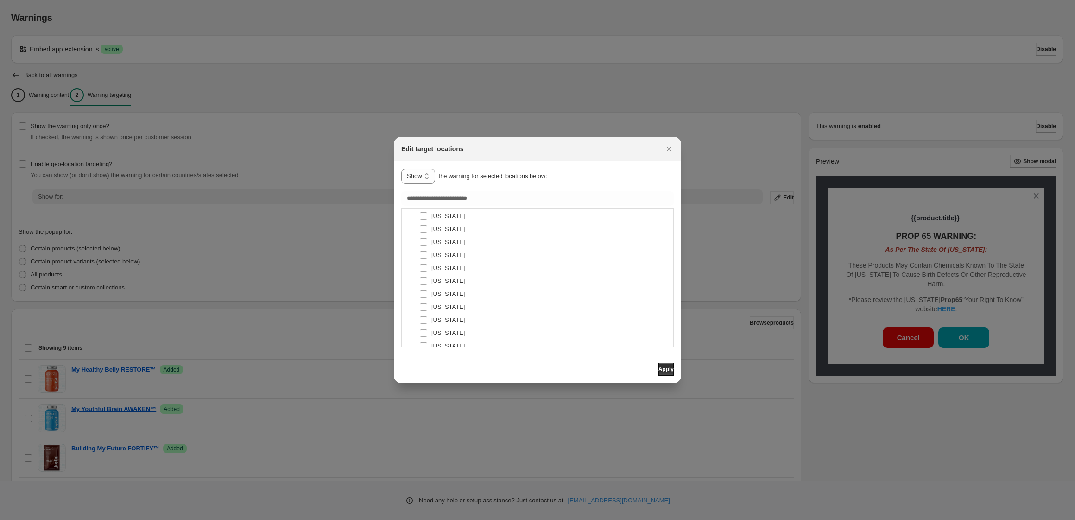
scroll to position [3193, 0]
type input "**********"
click at [665, 367] on span "Apply" at bounding box center [666, 368] width 15 height 7
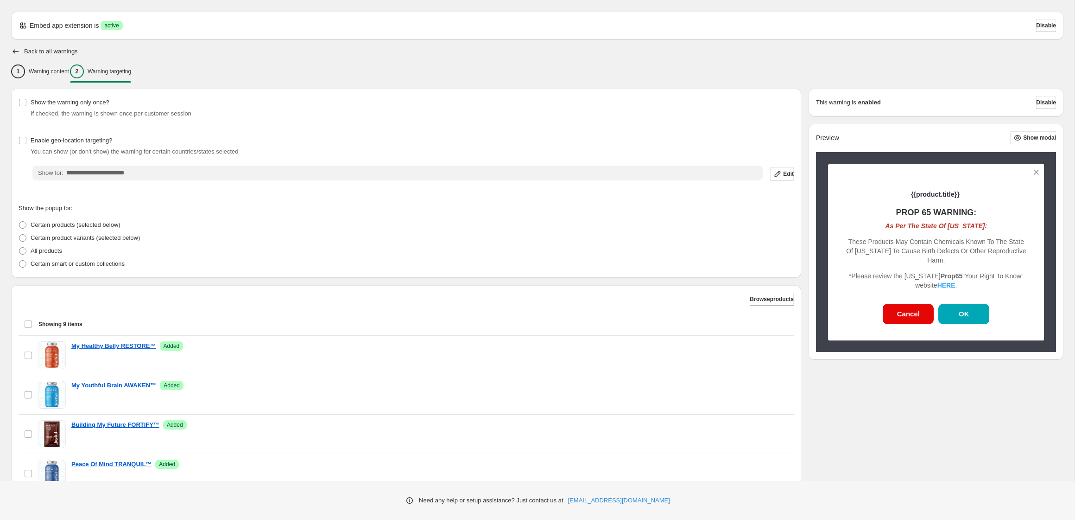
scroll to position [30, 0]
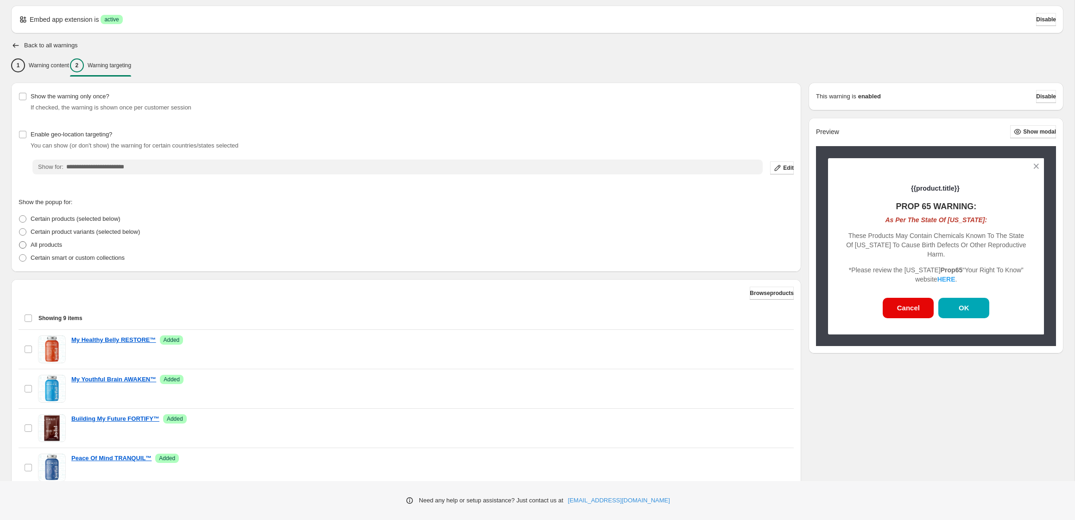
click at [25, 243] on span at bounding box center [22, 244] width 7 height 7
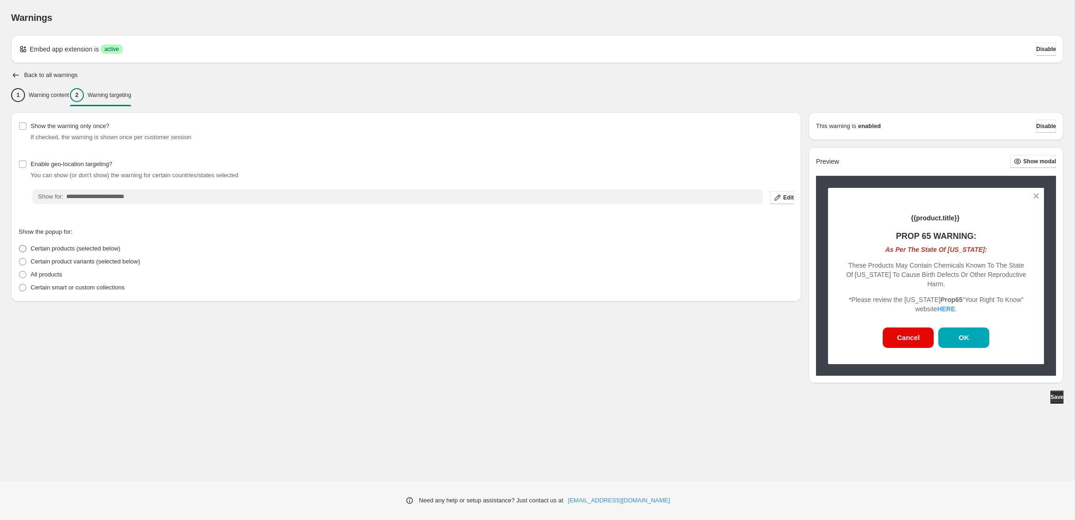
scroll to position [0, 0]
click at [1052, 396] on span "Save" at bounding box center [1057, 396] width 13 height 7
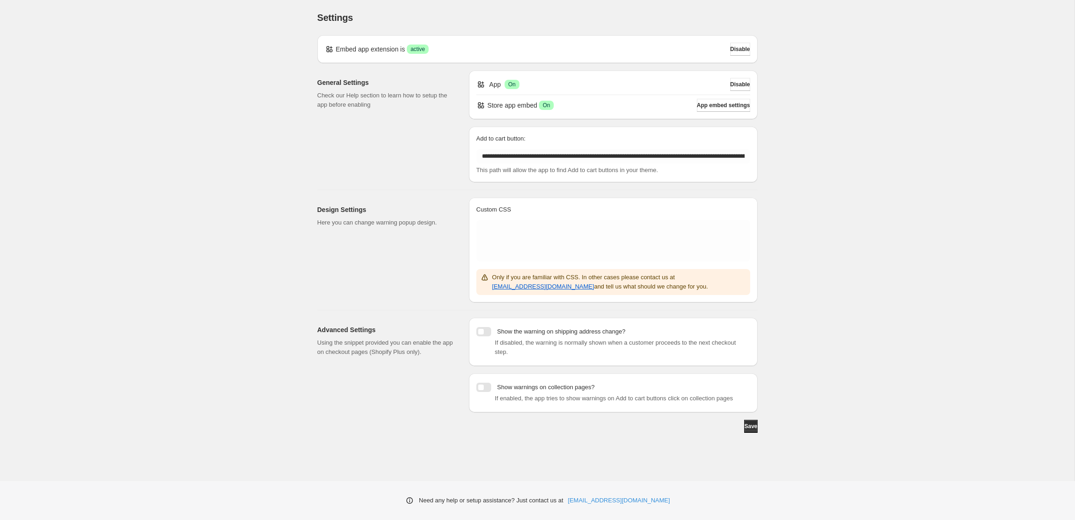
click at [490, 331] on div at bounding box center [483, 331] width 15 height 9
click at [481, 330] on div at bounding box center [483, 331] width 15 height 9
click at [744, 430] on span "Save" at bounding box center [750, 425] width 13 height 7
click at [489, 335] on div at bounding box center [483, 331] width 15 height 9
click at [745, 430] on span "Save" at bounding box center [750, 425] width 13 height 7
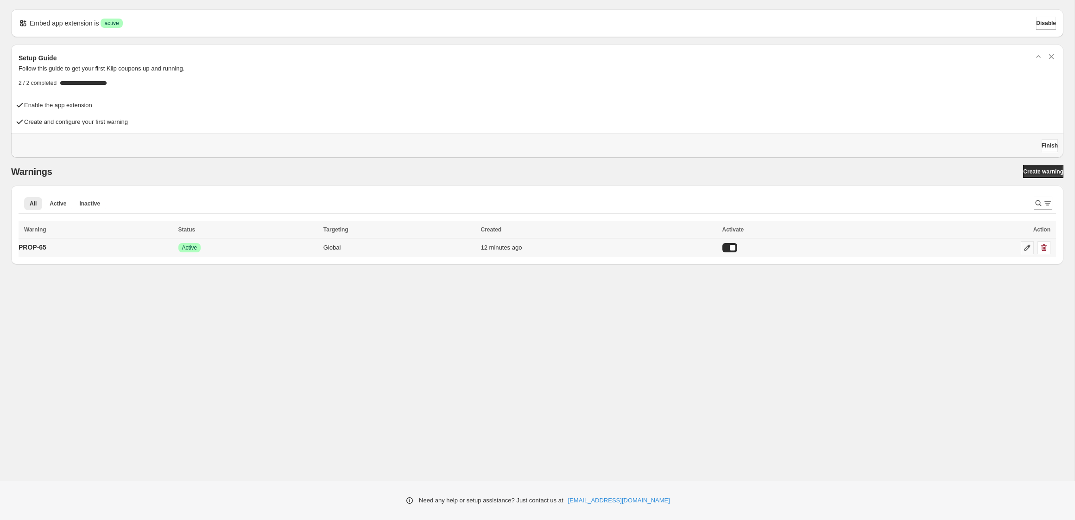
click at [1026, 247] on icon at bounding box center [1028, 247] width 6 height 6
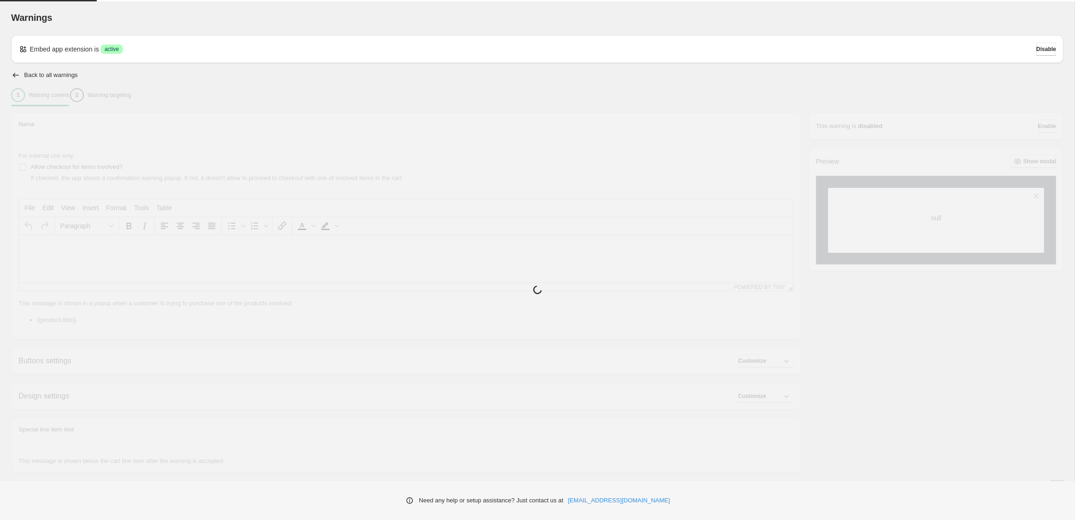
type input "*******"
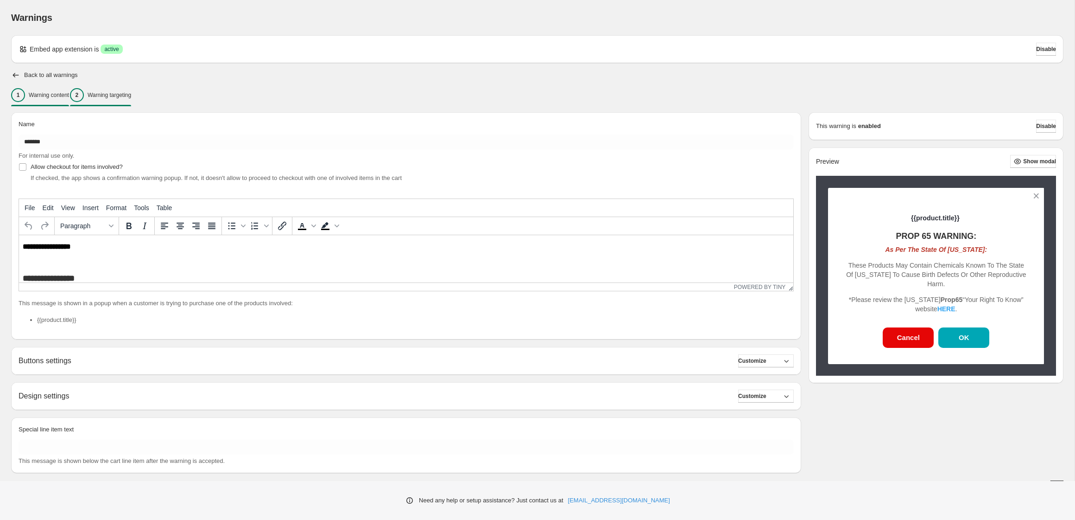
click at [131, 94] on p "Warning targeting" at bounding box center [110, 94] width 44 height 7
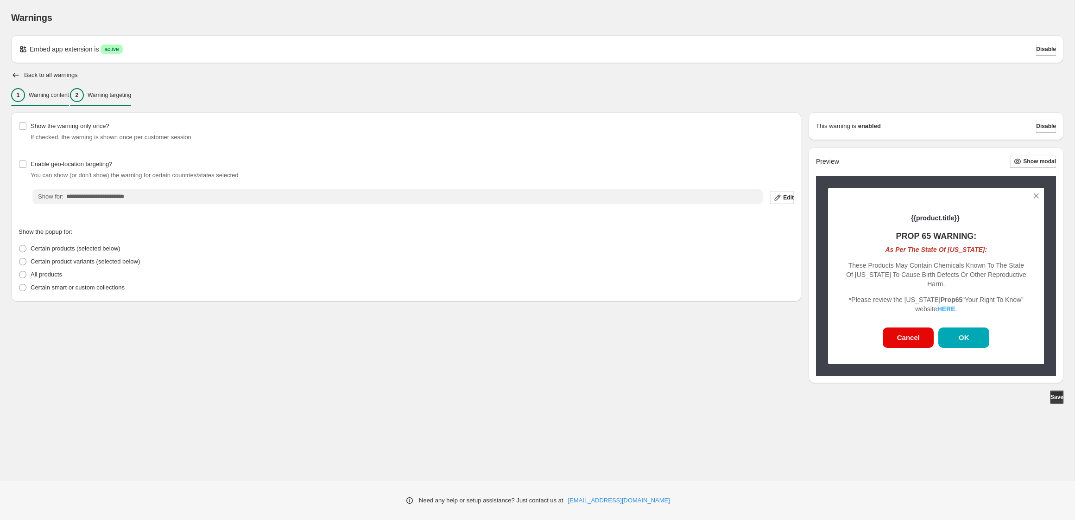
click at [52, 96] on p "Warning content" at bounding box center [49, 94] width 40 height 7
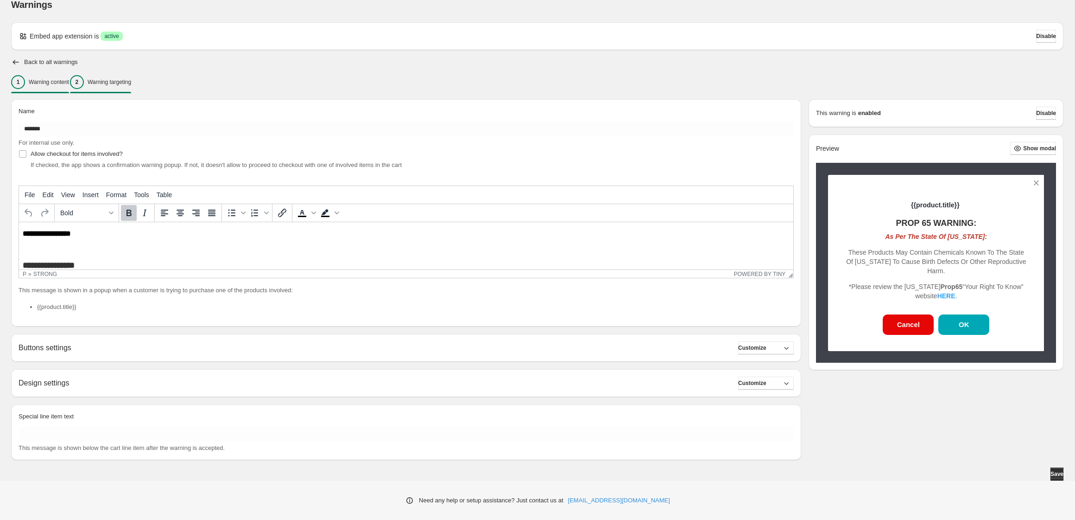
click at [131, 82] on p "Warning targeting" at bounding box center [110, 81] width 44 height 7
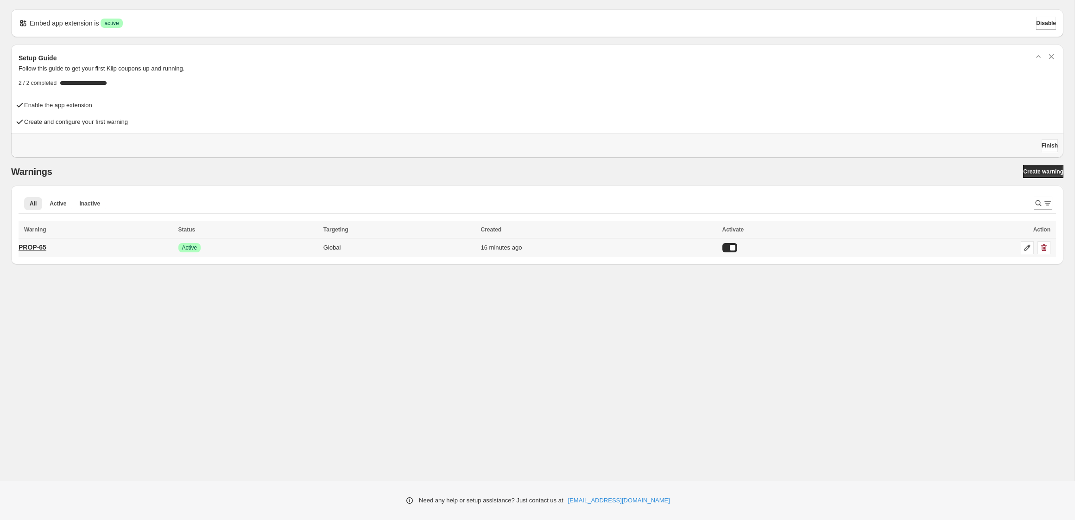
click at [45, 247] on p "PROP-65" at bounding box center [33, 246] width 28 height 9
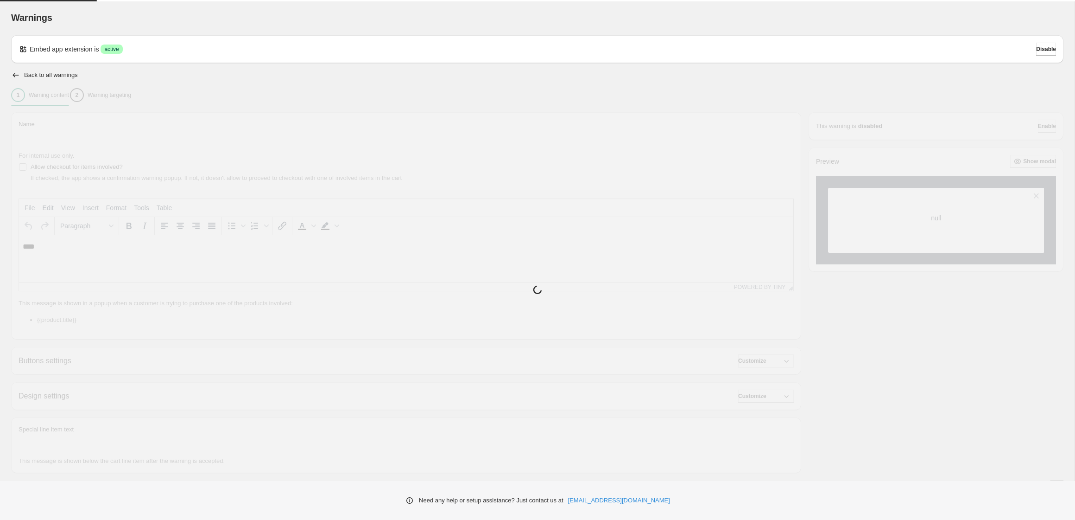
type input "*******"
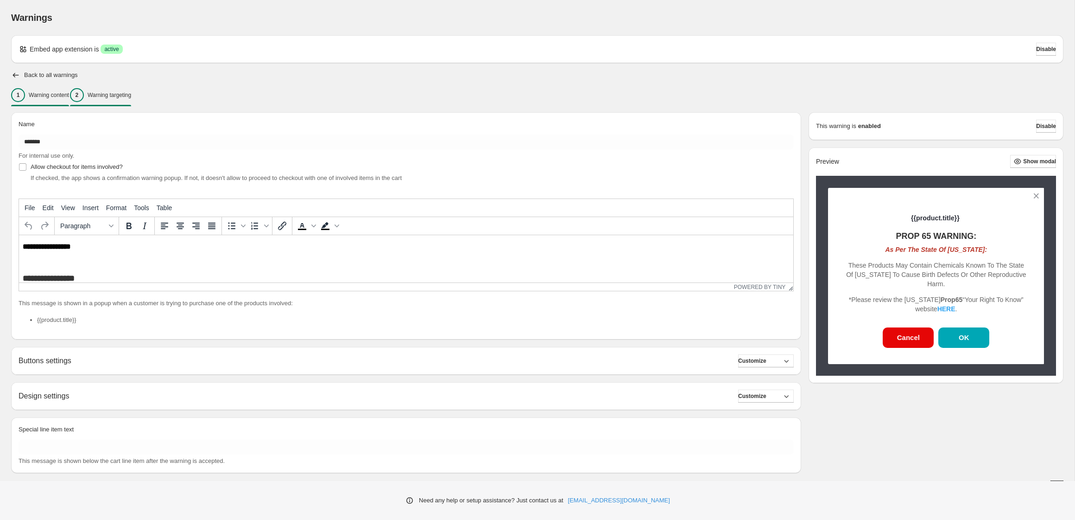
click at [127, 95] on p "Warning targeting" at bounding box center [110, 94] width 44 height 7
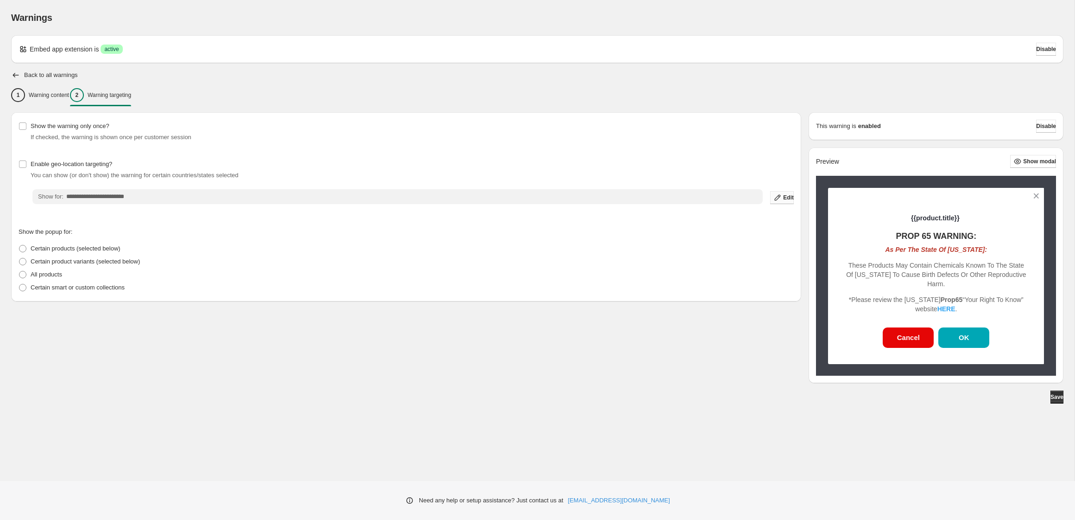
click at [773, 195] on icon "button" at bounding box center [777, 197] width 9 height 9
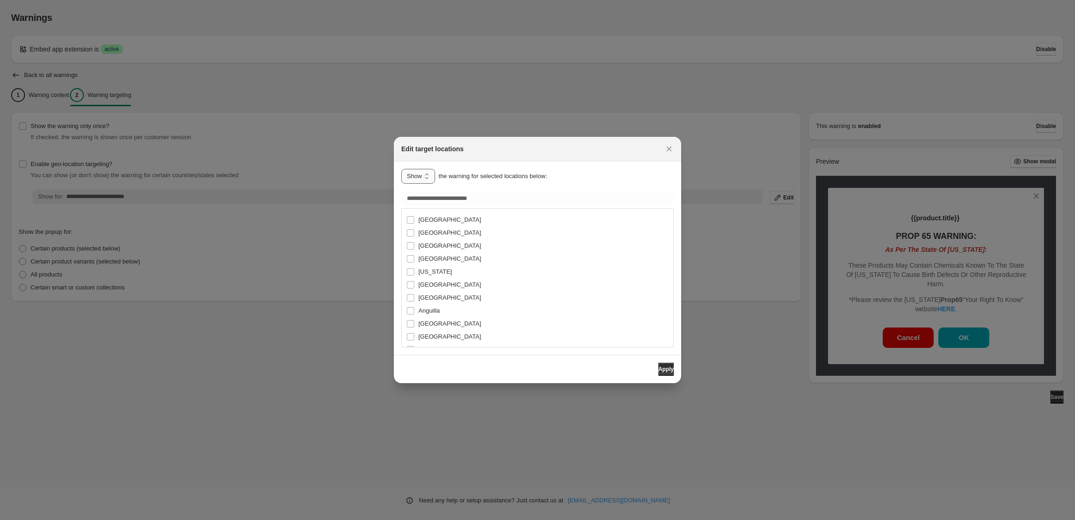
click at [427, 178] on select "**********" at bounding box center [418, 176] width 34 height 15
click at [661, 373] on button "Apply" at bounding box center [666, 368] width 15 height 13
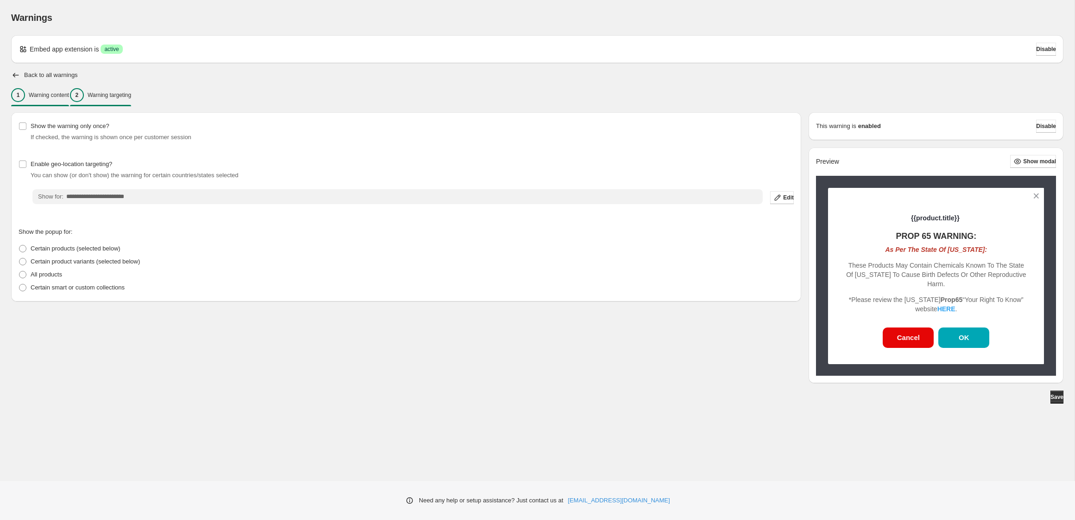
click at [58, 94] on p "Warning content" at bounding box center [49, 94] width 40 height 7
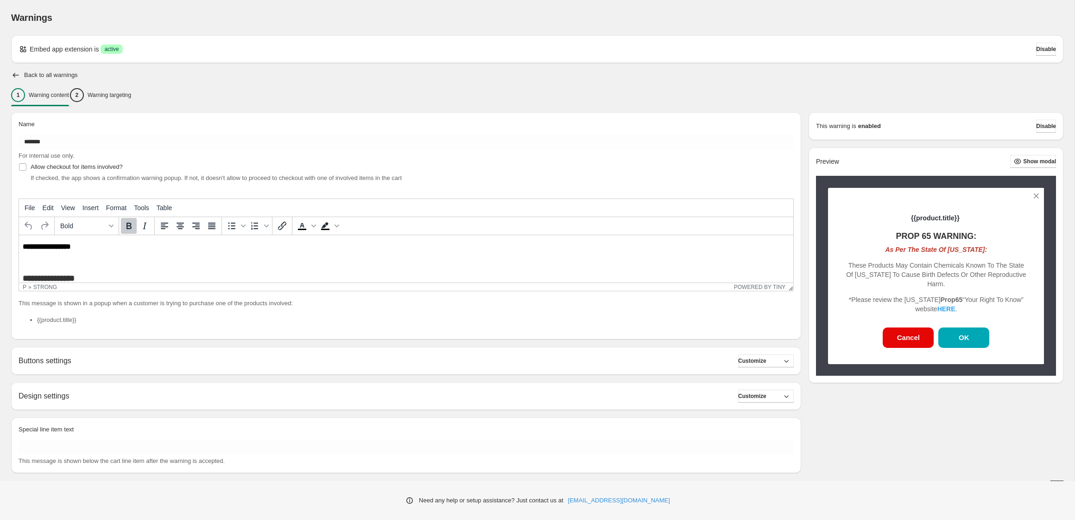
scroll to position [13, 0]
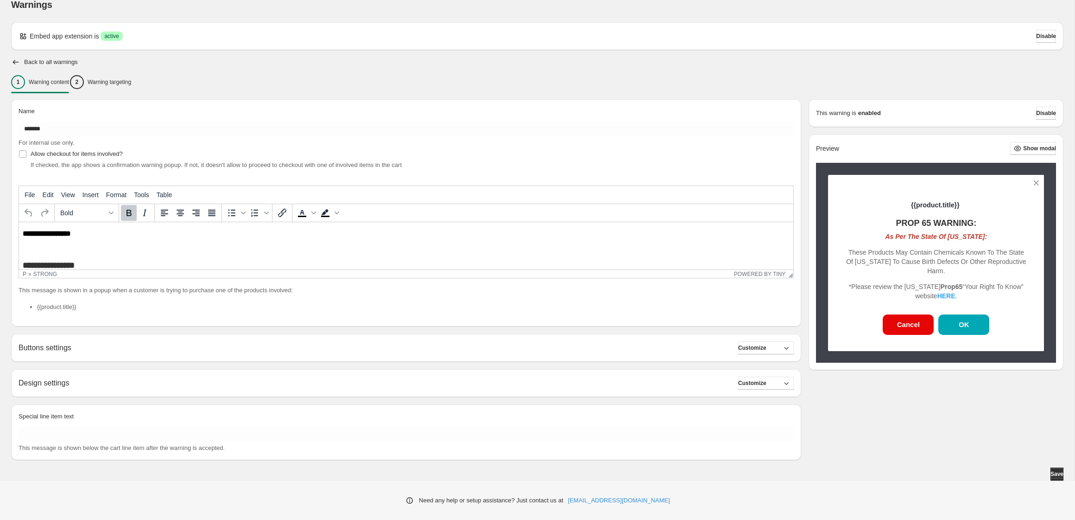
click at [60, 385] on h2 "Design settings" at bounding box center [44, 382] width 51 height 9
click at [1054, 472] on span "Save" at bounding box center [1057, 473] width 13 height 7
click at [753, 344] on span "Customize" at bounding box center [752, 347] width 28 height 7
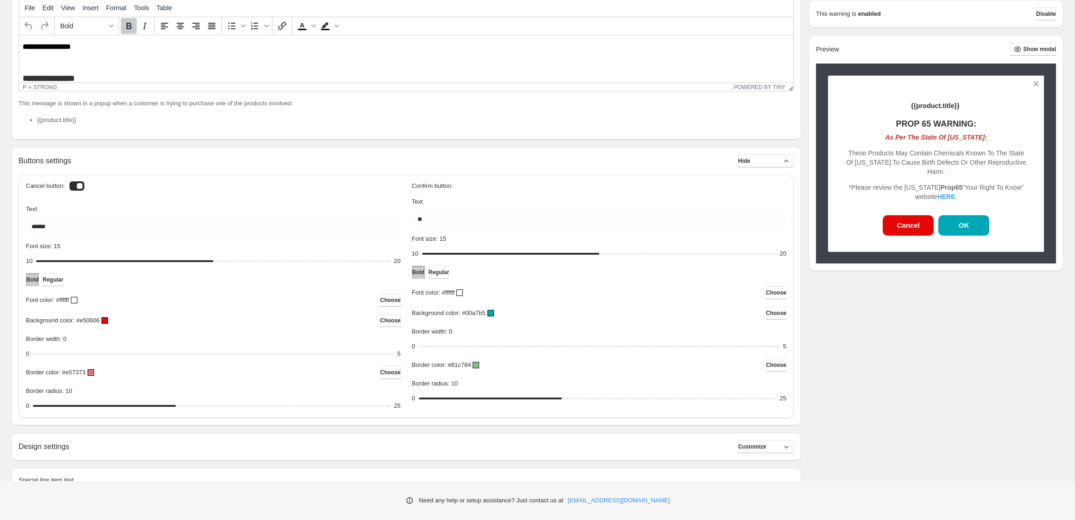
scroll to position [202, 0]
click at [74, 185] on div at bounding box center [77, 183] width 15 height 9
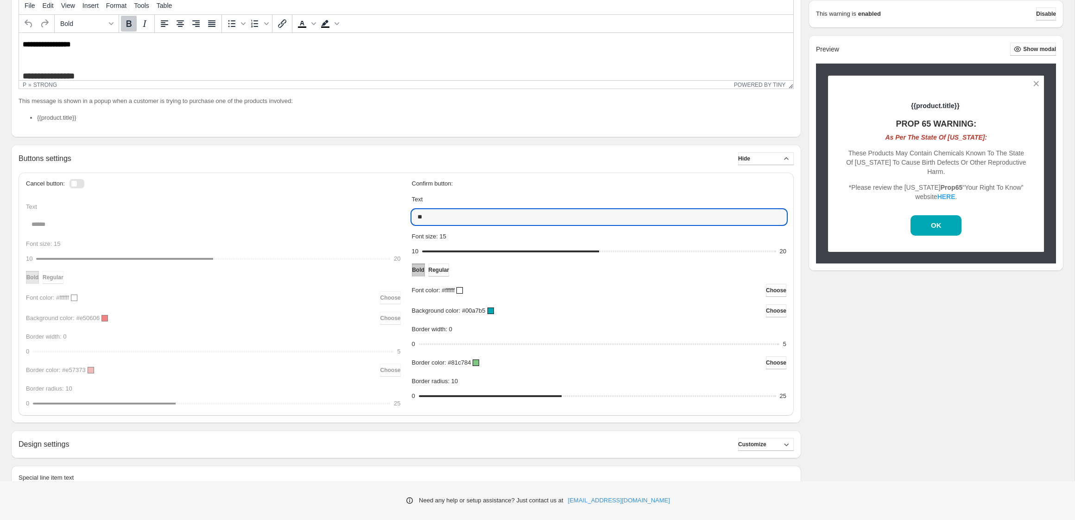
drag, startPoint x: 438, startPoint y: 219, endPoint x: 395, endPoint y: 216, distance: 43.2
click at [395, 216] on div "Cancel button: Text ****** Font size: 15 10 15 20 Bold Regular Font color: #fff…" at bounding box center [406, 294] width 761 height 228
type input "*********"
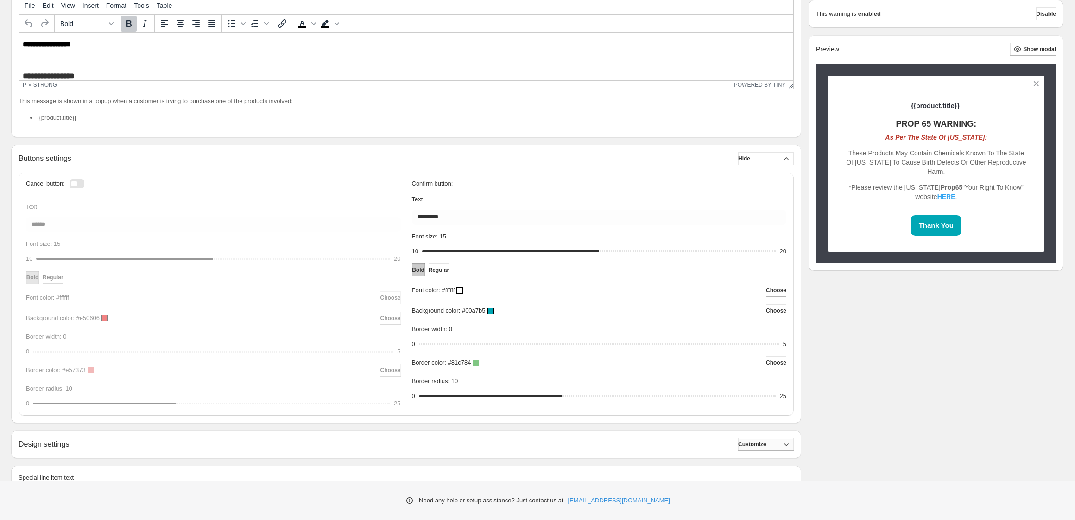
click at [752, 441] on span "Customize" at bounding box center [752, 443] width 28 height 7
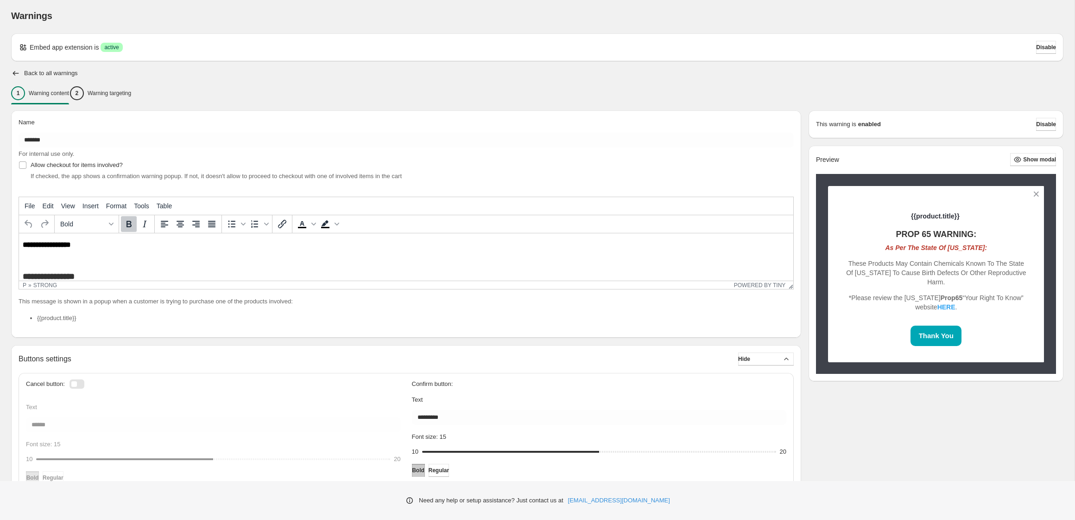
scroll to position [0, 0]
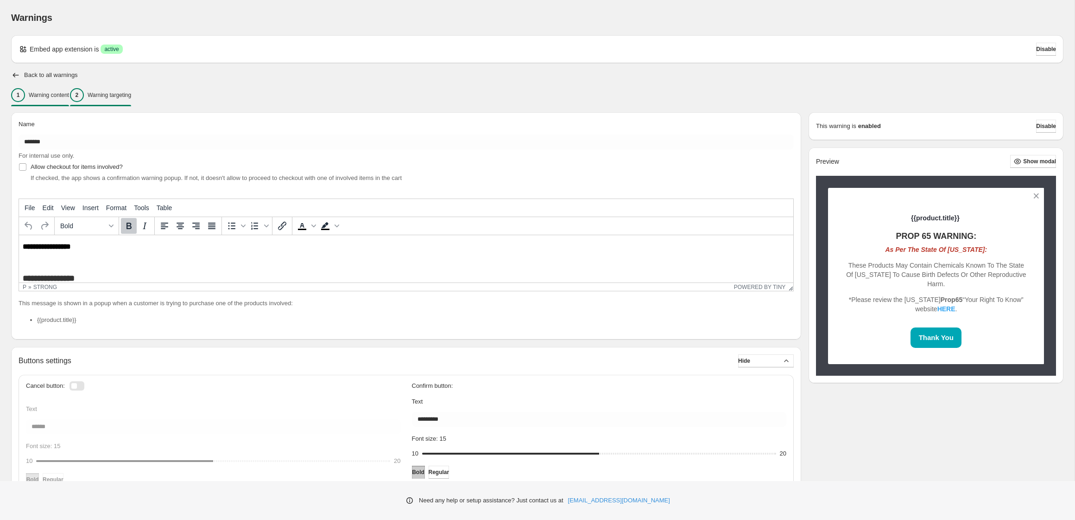
click at [127, 91] on p "Warning targeting" at bounding box center [110, 94] width 44 height 7
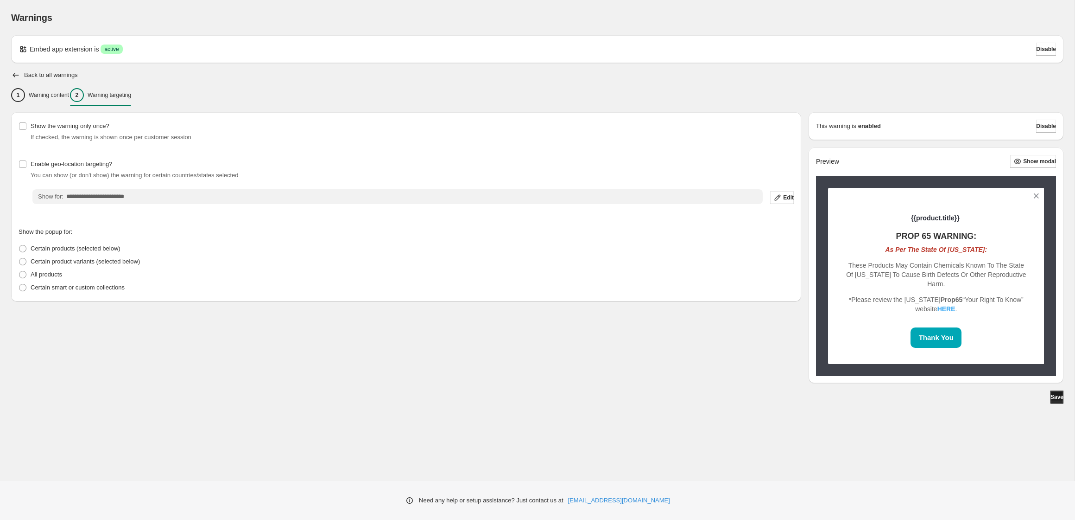
click at [1051, 395] on span "Save" at bounding box center [1057, 396] width 13 height 7
click at [117, 96] on p "Warning targeting" at bounding box center [110, 94] width 44 height 7
click at [22, 248] on span at bounding box center [22, 248] width 7 height 7
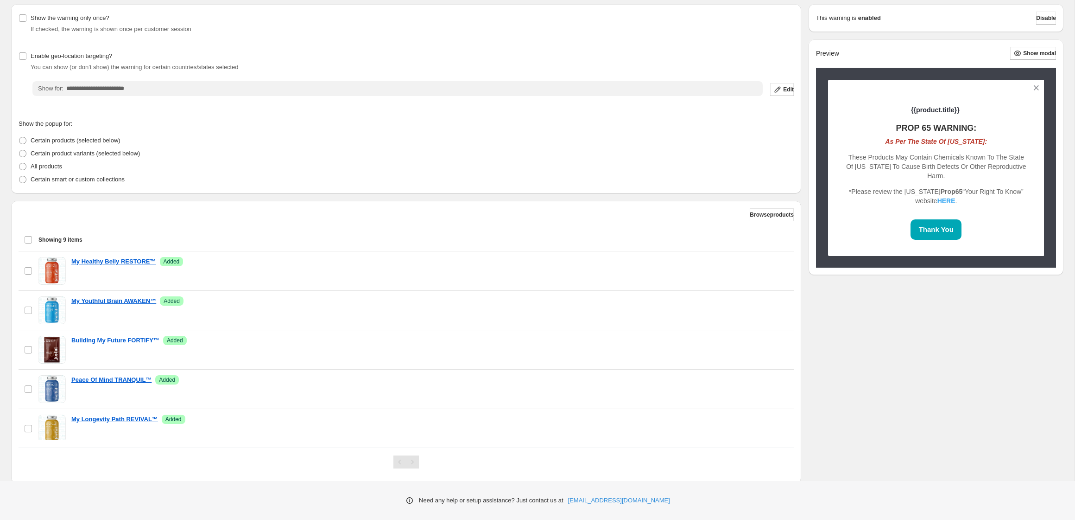
scroll to position [131, 0]
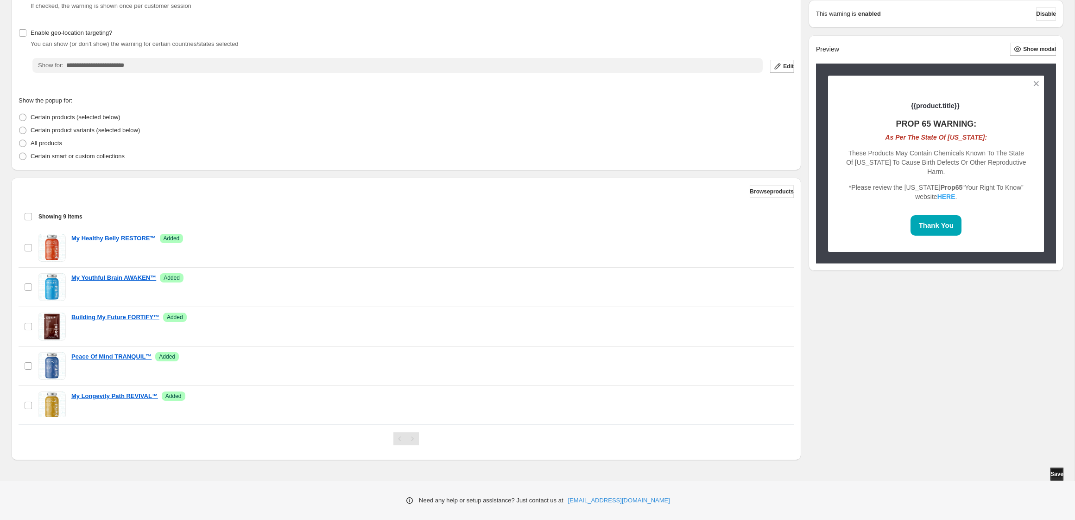
click at [1053, 474] on span "Save" at bounding box center [1057, 473] width 13 height 7
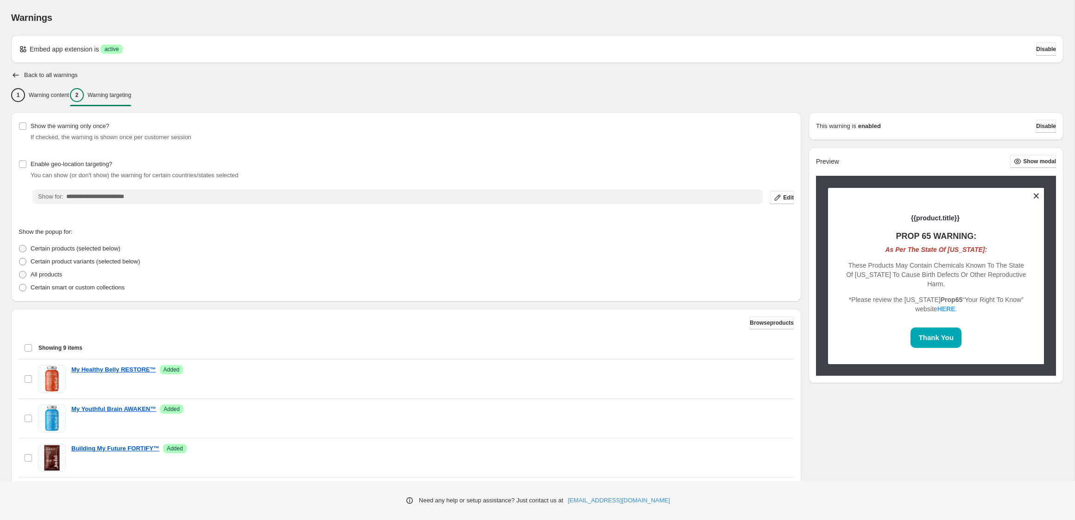
click at [1039, 195] on button at bounding box center [1036, 196] width 16 height 16
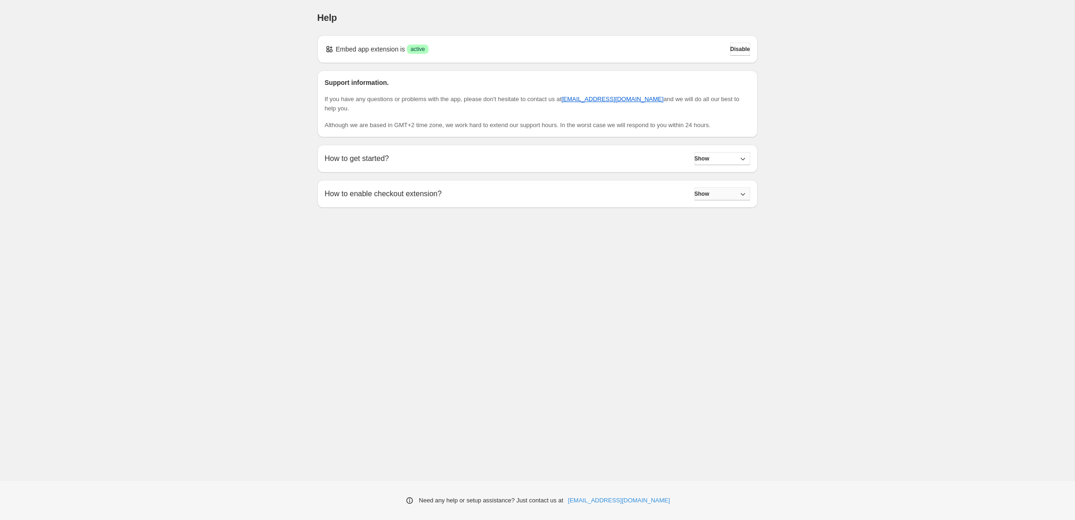
click at [724, 194] on button "Show" at bounding box center [723, 193] width 56 height 13
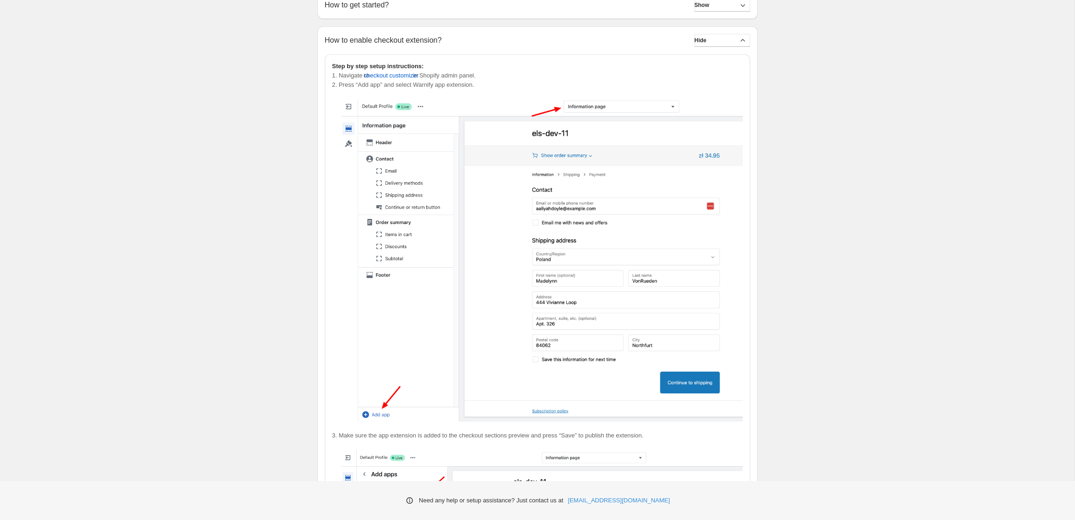
scroll to position [129, 0]
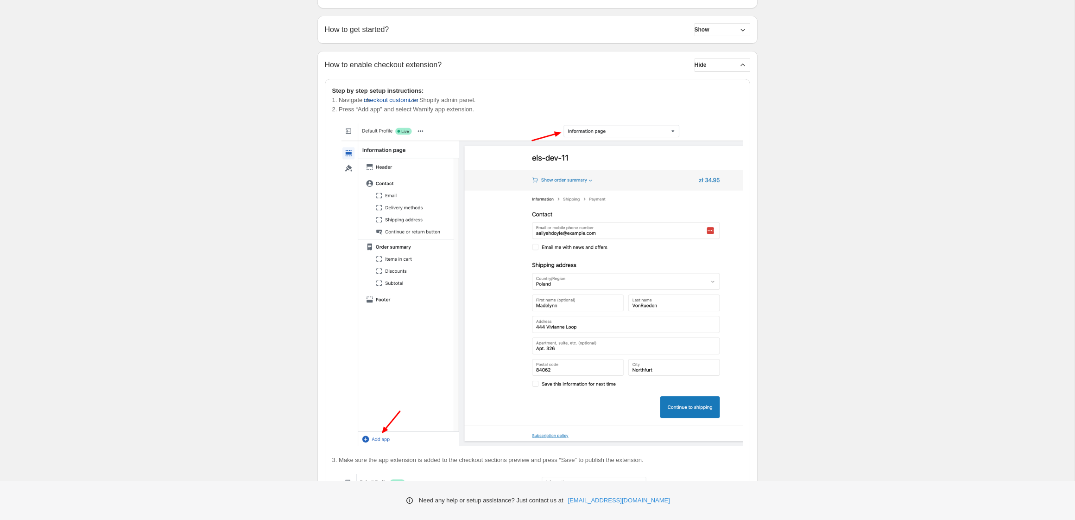
click at [408, 100] on span "checkout customizer" at bounding box center [391, 99] width 55 height 9
click at [375, 439] on img at bounding box center [542, 284] width 401 height 323
click at [409, 101] on span "checkout customizer" at bounding box center [391, 99] width 55 height 9
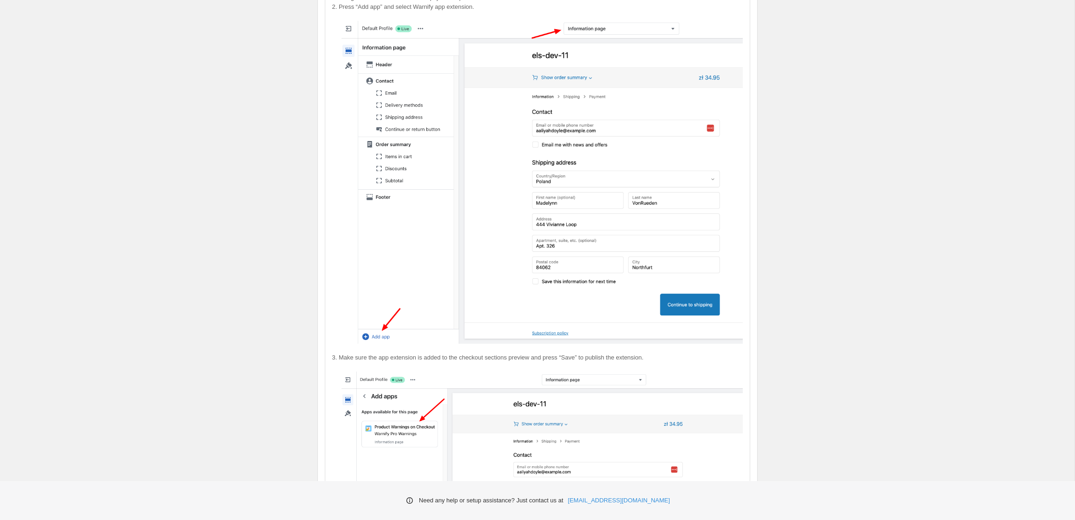
scroll to position [131, 0]
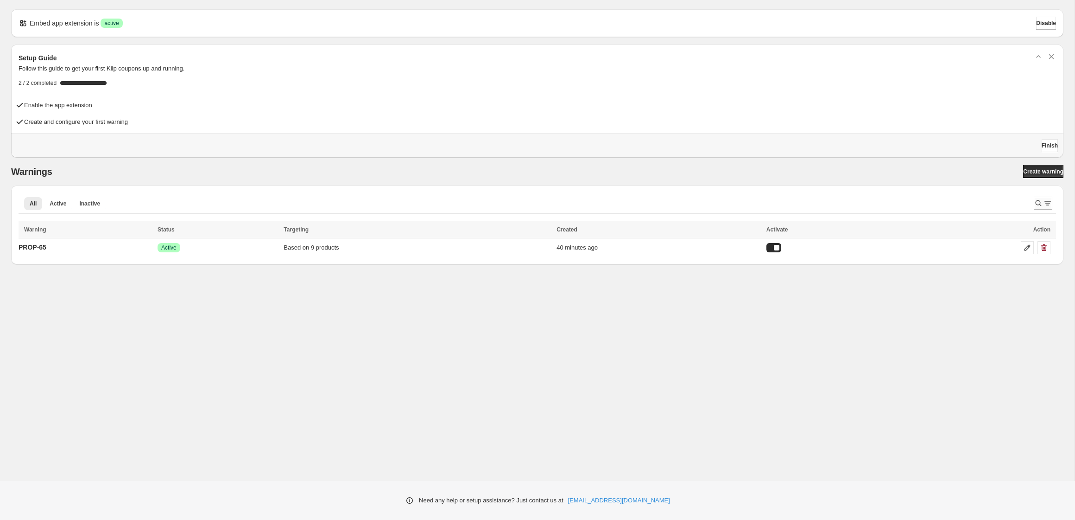
click at [1048, 203] on icon "Search and filter results" at bounding box center [1047, 202] width 9 height 9
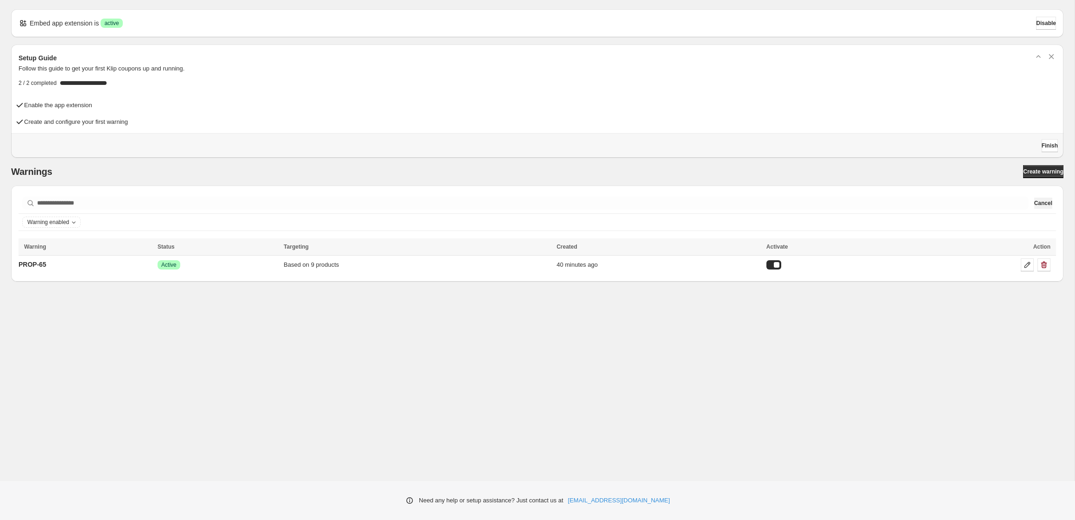
click at [1047, 204] on span "Cancel" at bounding box center [1043, 202] width 18 height 7
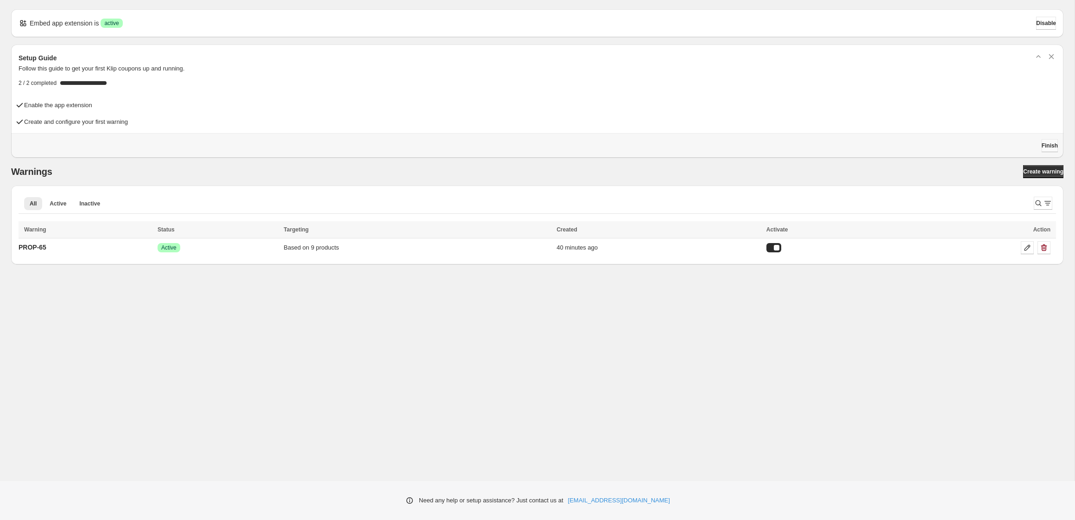
click at [1046, 144] on span "Finish" at bounding box center [1050, 145] width 16 height 7
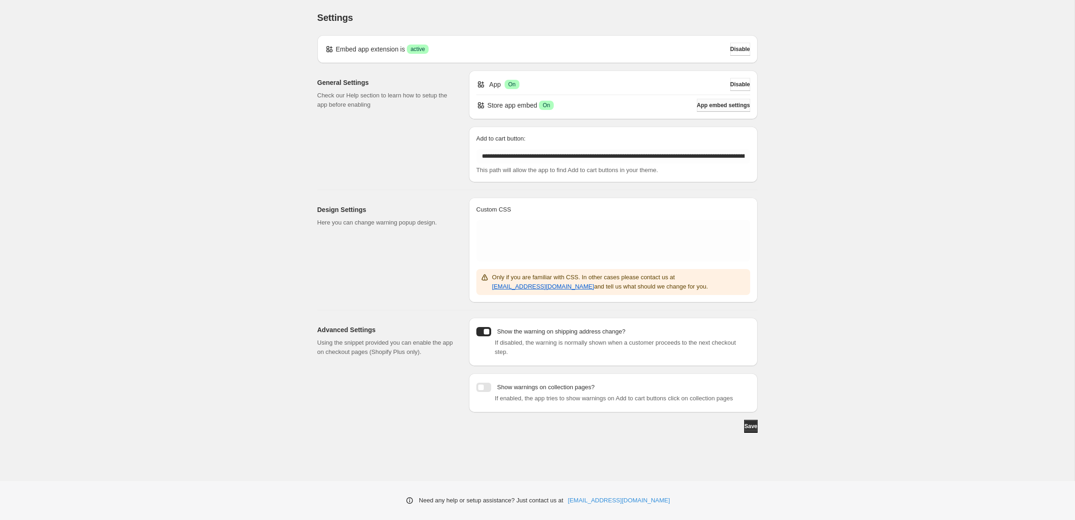
click at [706, 106] on span "App embed settings" at bounding box center [723, 105] width 53 height 7
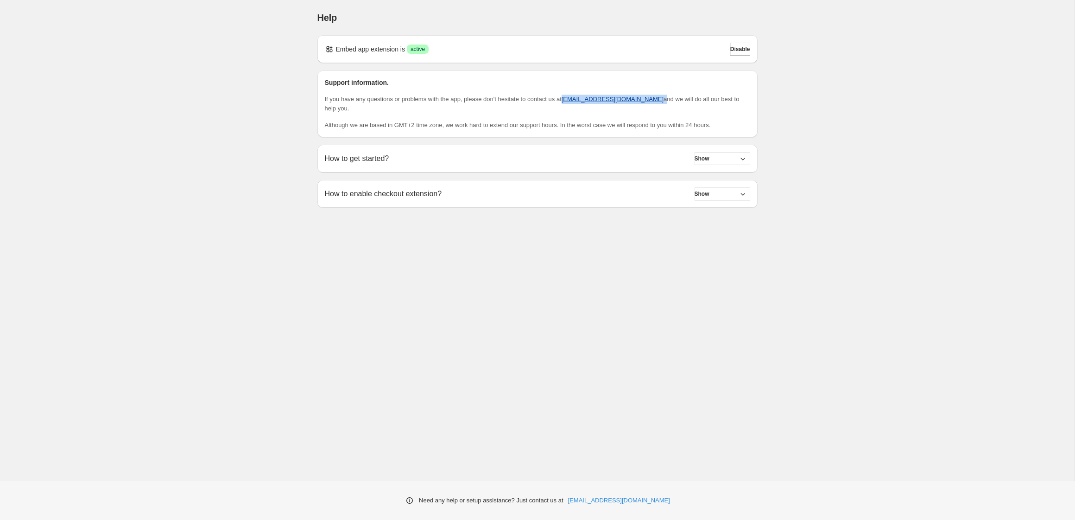
drag, startPoint x: 579, startPoint y: 100, endPoint x: 642, endPoint y: 102, distance: 63.5
click at [644, 102] on p "If you have any questions or problems with the app, please don't hesitate to co…" at bounding box center [537, 104] width 425 height 19
copy span "[EMAIL_ADDRESS][DOMAIN_NAME]"
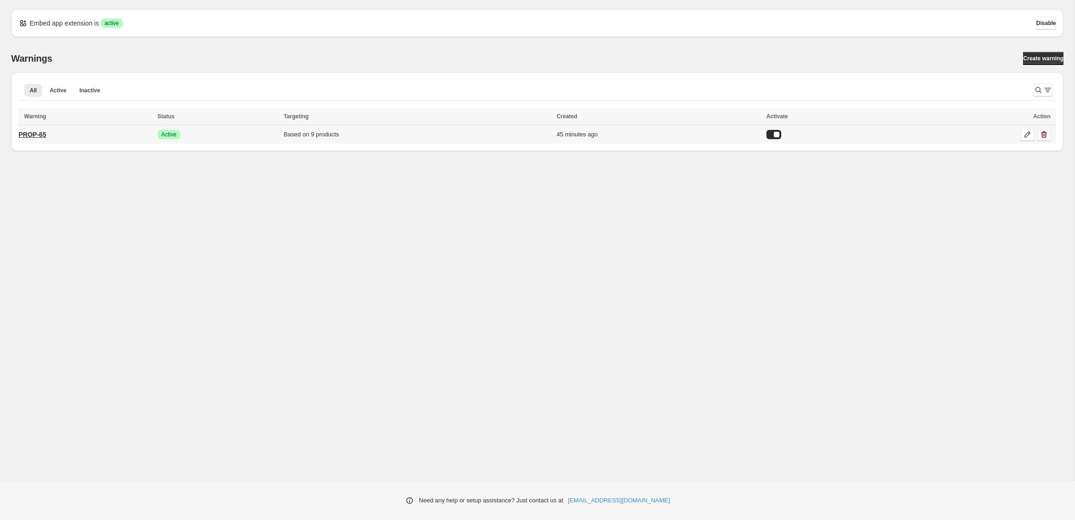
click at [42, 132] on p "PROP-65" at bounding box center [33, 134] width 28 height 9
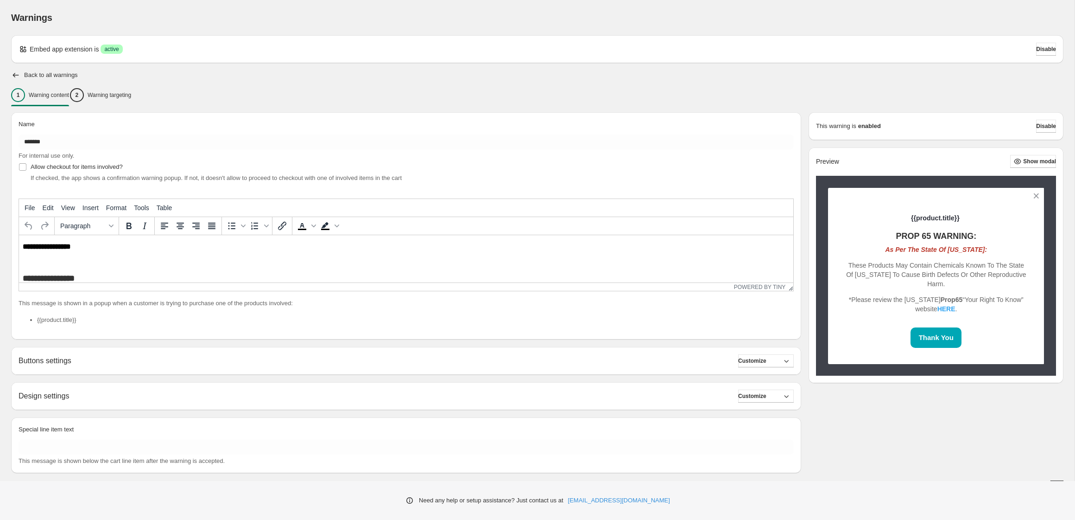
scroll to position [13, 0]
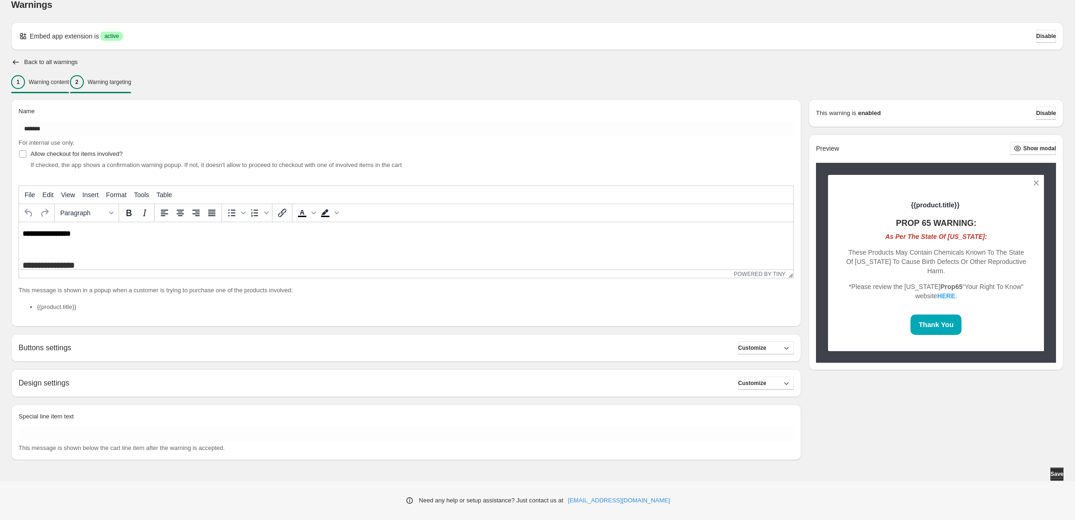
click at [130, 82] on p "Warning targeting" at bounding box center [110, 81] width 44 height 7
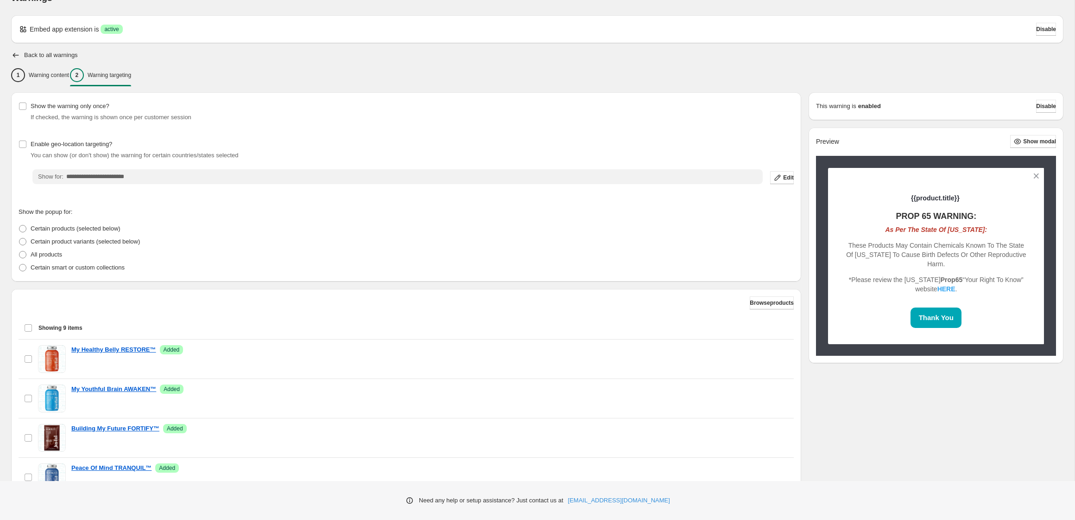
scroll to position [21, 0]
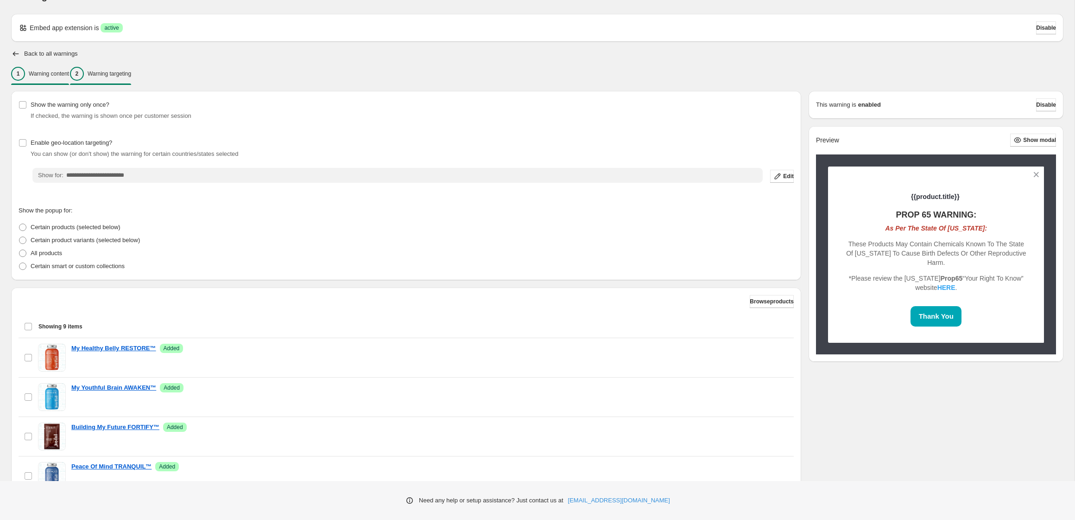
click at [52, 70] on p "Warning content" at bounding box center [49, 73] width 40 height 7
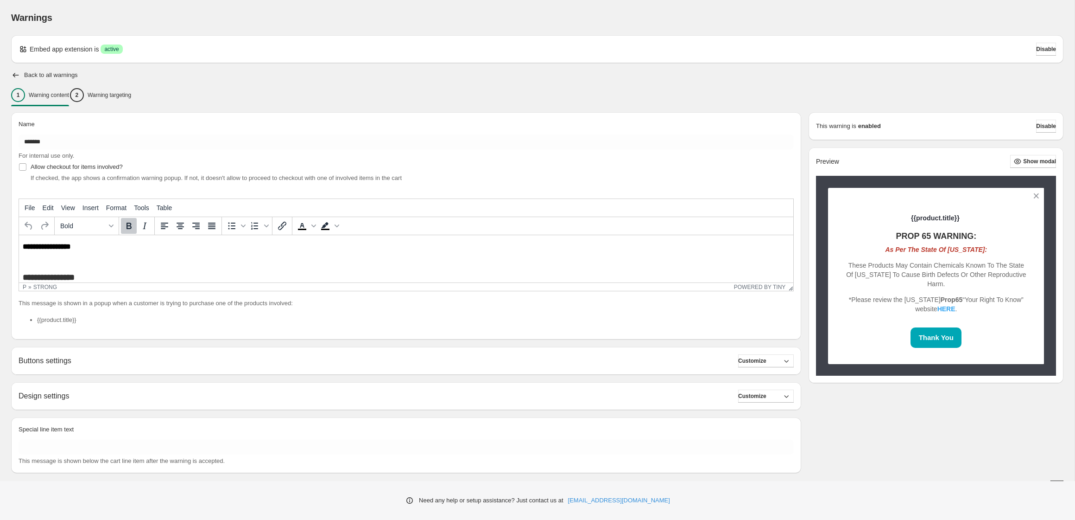
scroll to position [0, 0]
